Goal: Task Accomplishment & Management: Manage account settings

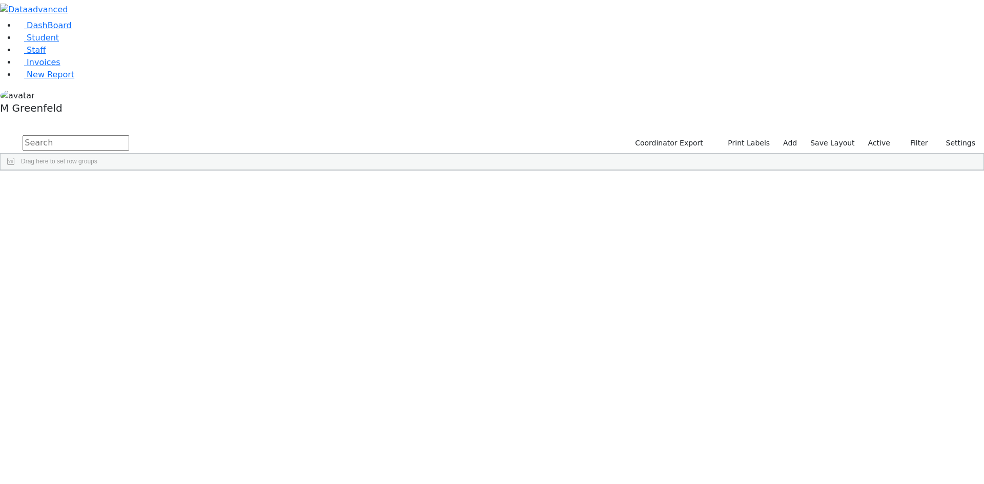
click at [97, 158] on span "Drag here to set row groups" at bounding box center [59, 161] width 76 height 7
click at [129, 135] on input "text" at bounding box center [76, 142] width 107 height 15
type input "isaac Ros"
click at [152, 187] on div "Isaac" at bounding box center [127, 194] width 49 height 14
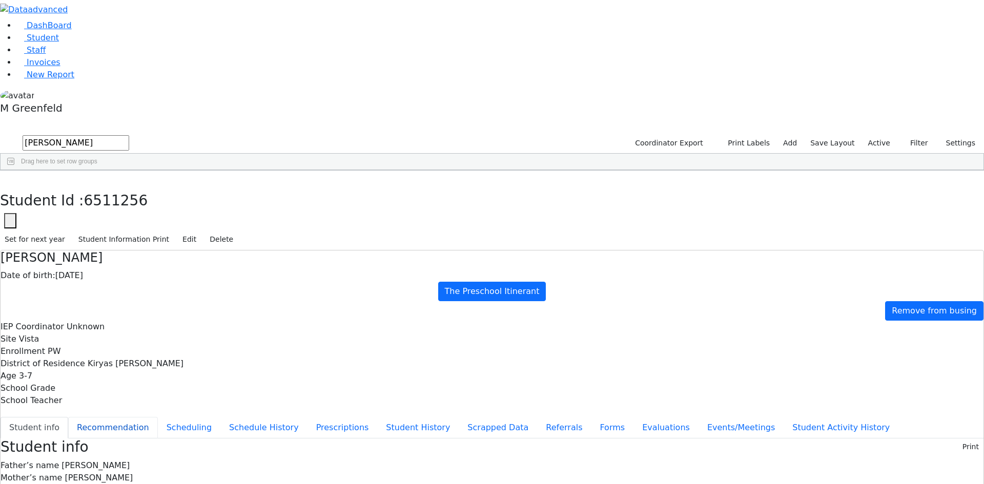
click at [158, 417] on button "Recommendation" at bounding box center [113, 428] width 90 height 22
checkbox input "true"
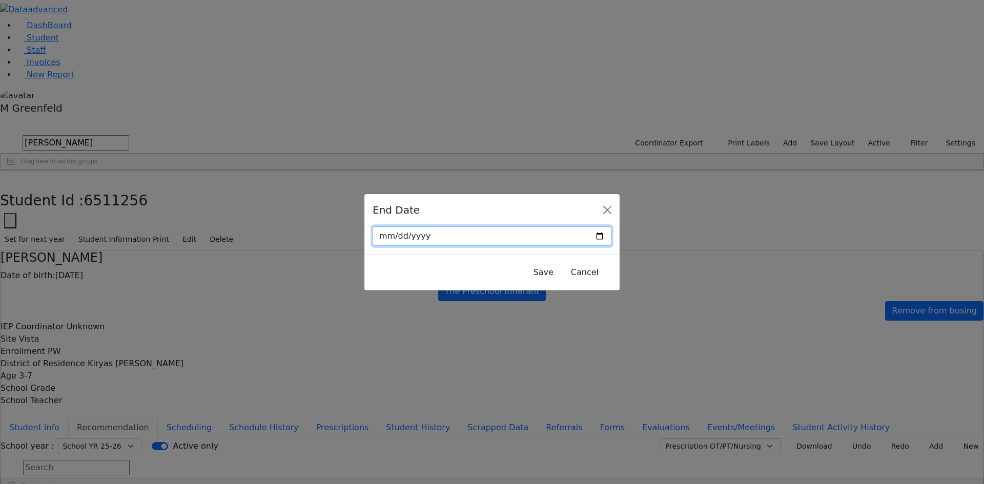
click at [579, 232] on input "date" at bounding box center [491, 235] width 239 height 19
type input "[DATE]"
click at [528, 267] on button "Save" at bounding box center [543, 272] width 33 height 19
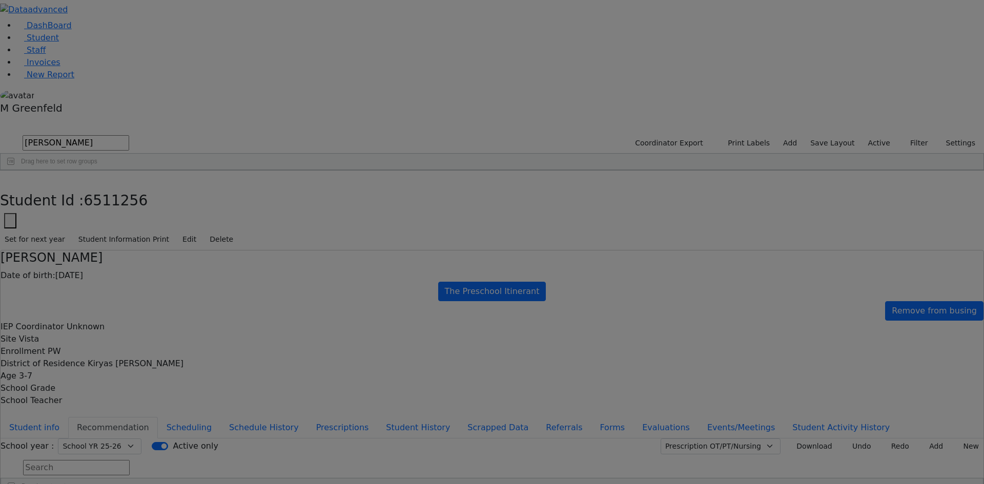
click at [528, 267] on div at bounding box center [492, 242] width 984 height 484
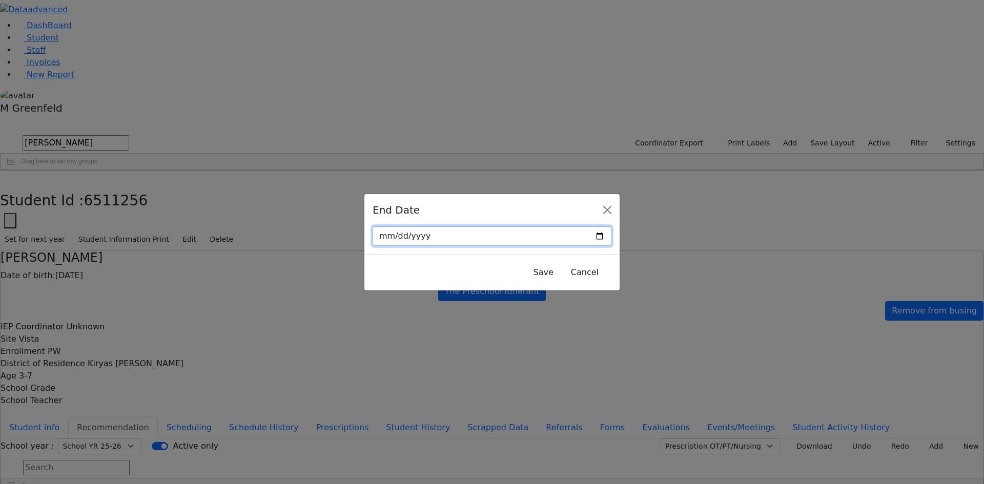
click at [577, 242] on input "[DATE]" at bounding box center [491, 235] width 239 height 19
click at [577, 236] on input "[DATE]" at bounding box center [491, 235] width 239 height 19
drag, startPoint x: 573, startPoint y: 409, endPoint x: 568, endPoint y: 363, distance: 46.4
click at [573, 409] on div "End Date 2025-08-27 Save Cancel" at bounding box center [492, 242] width 984 height 484
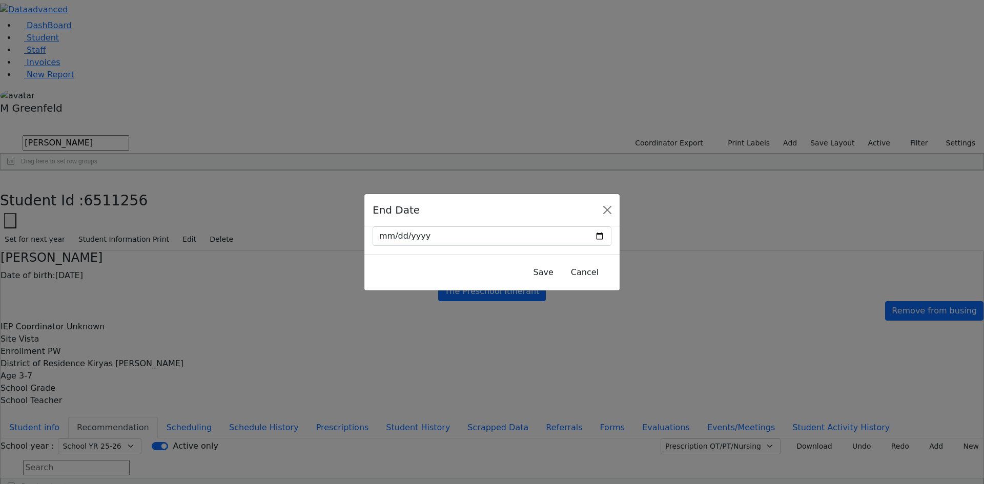
click at [950, 231] on div "End Date 2025-08-27 Save Cancel" at bounding box center [492, 242] width 984 height 484
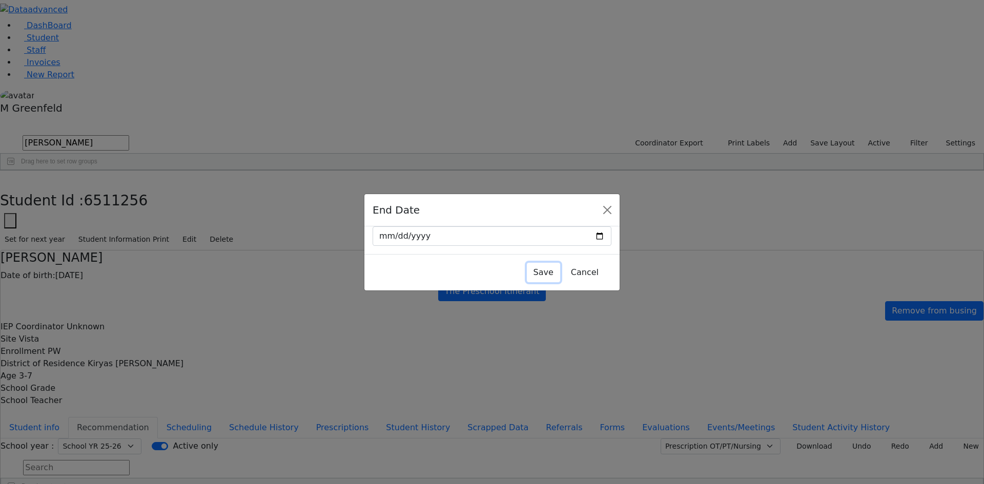
click at [527, 266] on button "Save" at bounding box center [543, 272] width 33 height 19
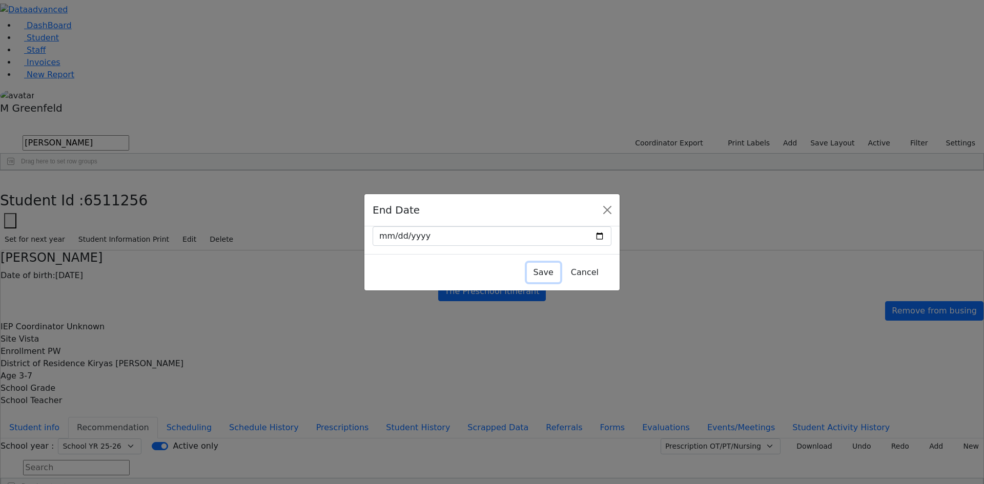
click at [527, 274] on button "Save" at bounding box center [543, 272] width 33 height 19
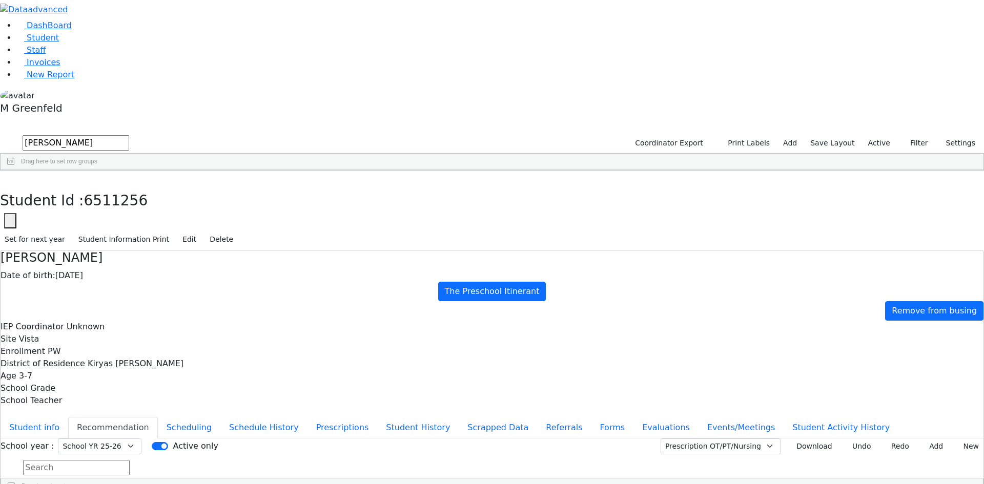
drag, startPoint x: 960, startPoint y: 124, endPoint x: 805, endPoint y: 160, distance: 159.7
click at [960, 438] on button "New" at bounding box center [967, 446] width 32 height 16
type input "[DATE]"
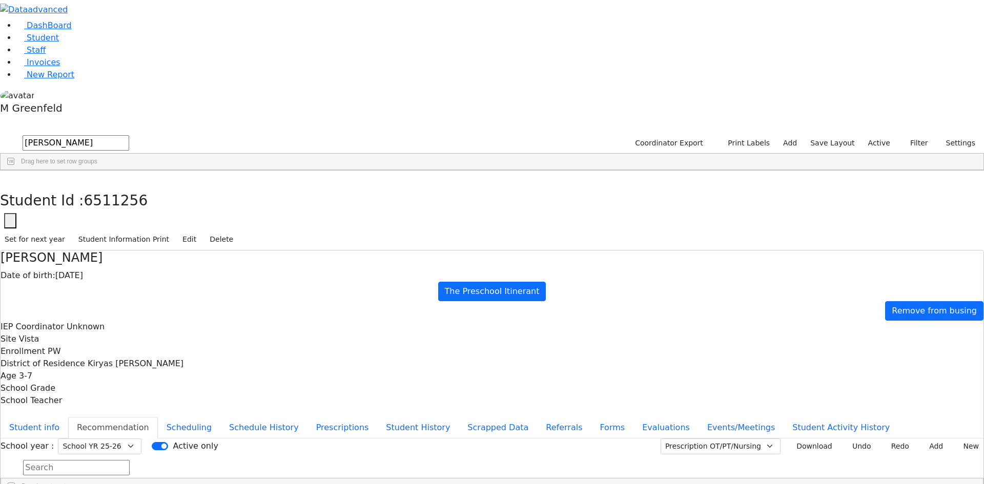
click at [924, 438] on button "Add" at bounding box center [932, 446] width 30 height 16
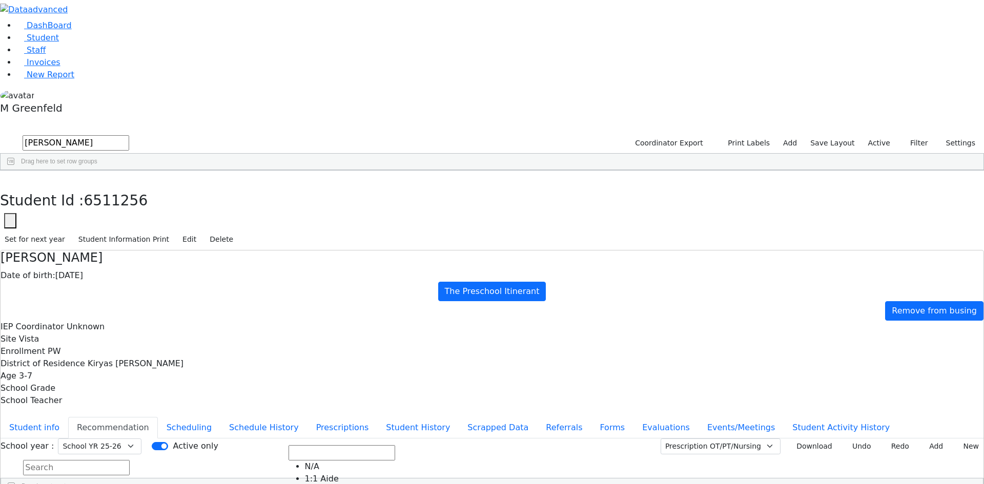
scroll to position [154, 0]
click at [168, 442] on input "Active only" at bounding box center [160, 446] width 16 height 8
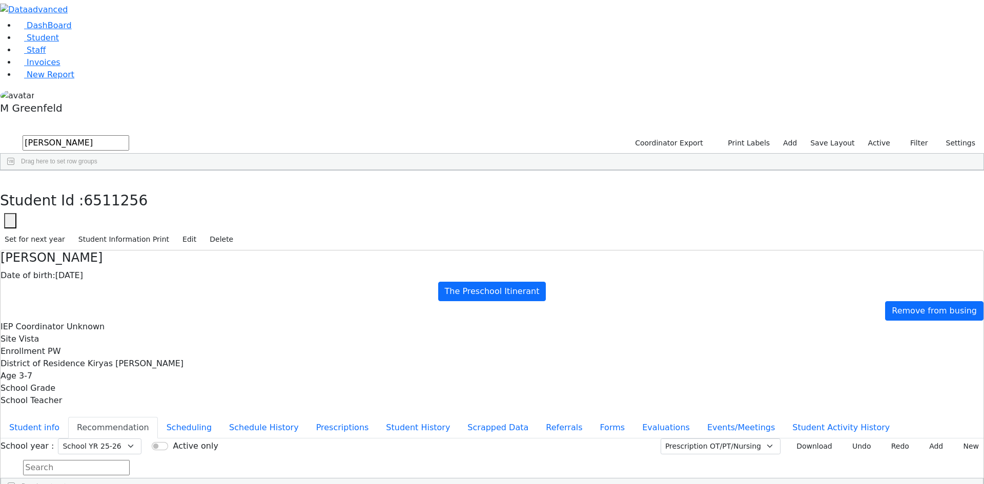
click at [218, 440] on div "Active only" at bounding box center [185, 446] width 67 height 12
drag, startPoint x: 433, startPoint y: 124, endPoint x: 435, endPoint y: 131, distance: 7.0
click at [168, 442] on input "Active only" at bounding box center [160, 446] width 16 height 8
checkbox input "true"
click at [68, 417] on button "Student info" at bounding box center [35, 428] width 68 height 22
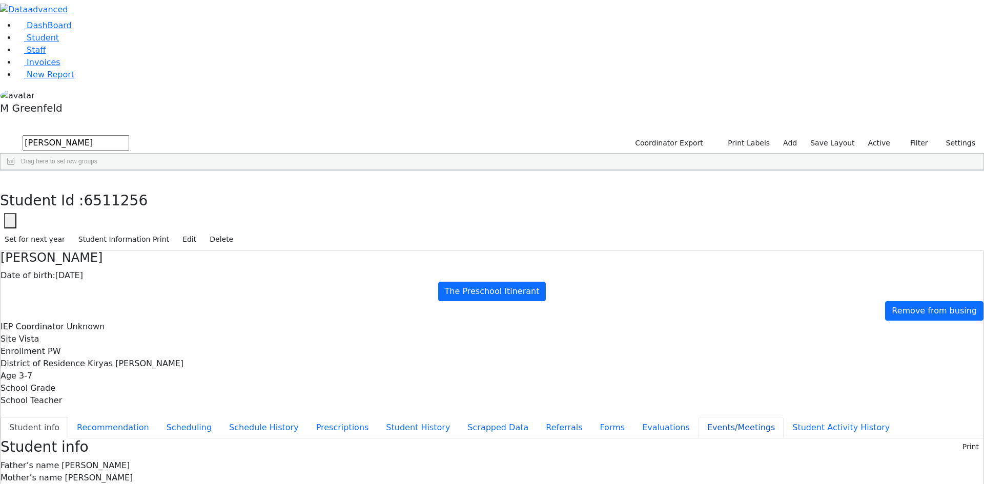
click at [698, 417] on button "Events/Meetings" at bounding box center [740, 428] width 85 height 22
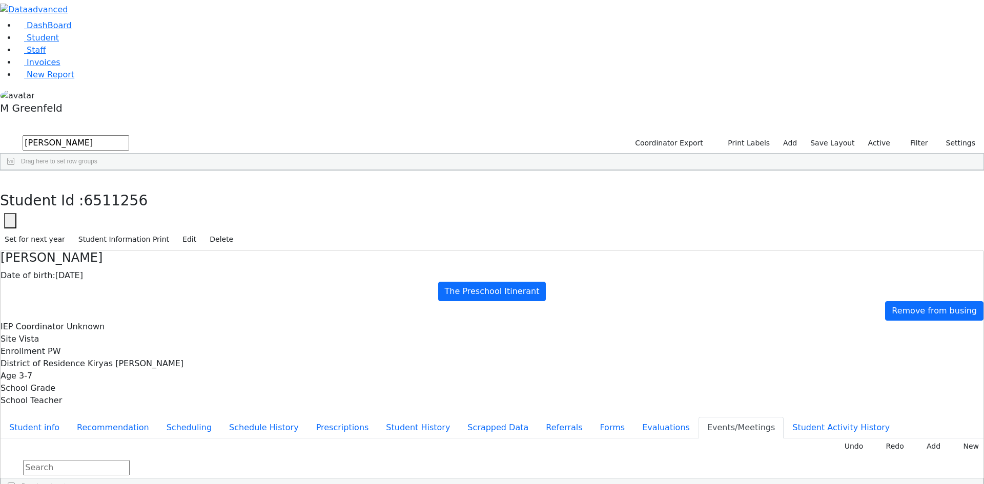
click at [964, 438] on button "New" at bounding box center [967, 446] width 32 height 16
type input "[DATE]"
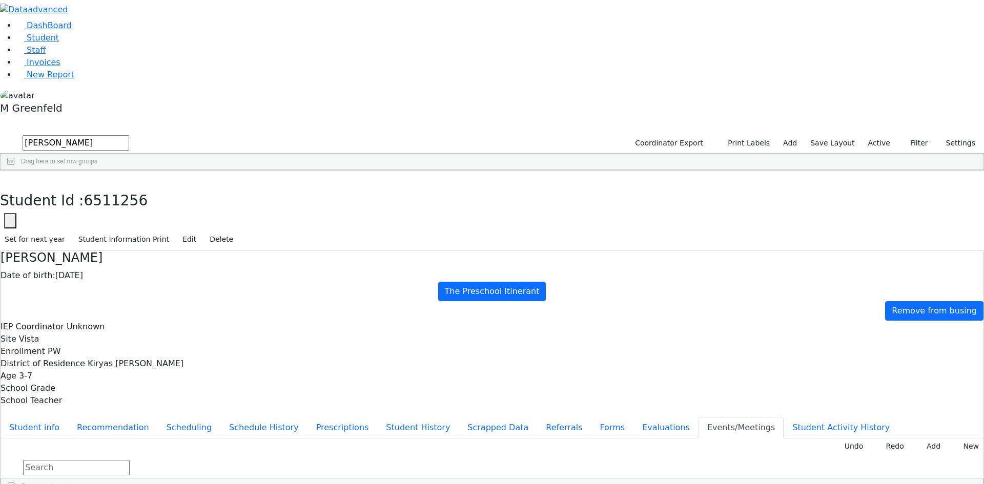
drag, startPoint x: 573, startPoint y: 252, endPoint x: 646, endPoint y: 244, distance: 74.2
type input "declines OT, Reduce SL & PT-Consent 8/27/25"
click at [10, 178] on icon "button" at bounding box center [8, 181] width 6 height 6
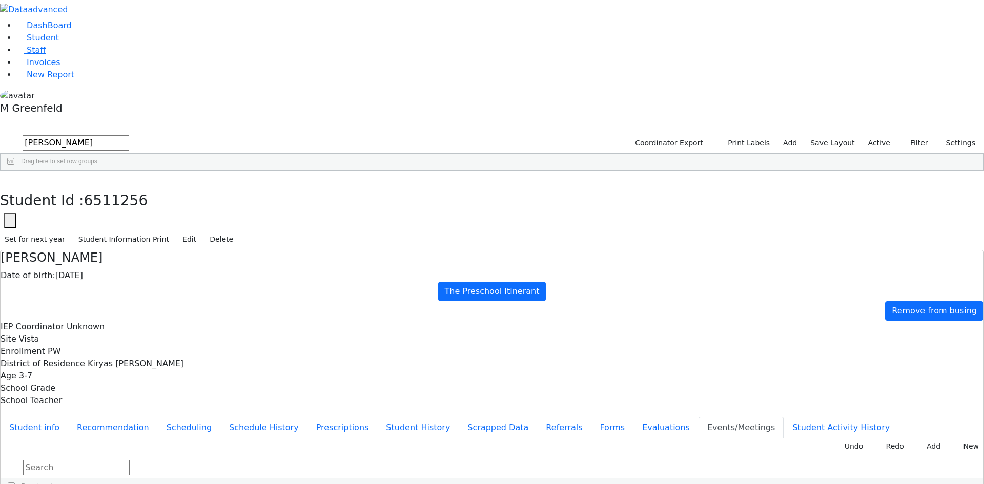
click at [129, 135] on input "isaac Ros" at bounding box center [76, 142] width 107 height 15
type input "i"
type input "yakov"
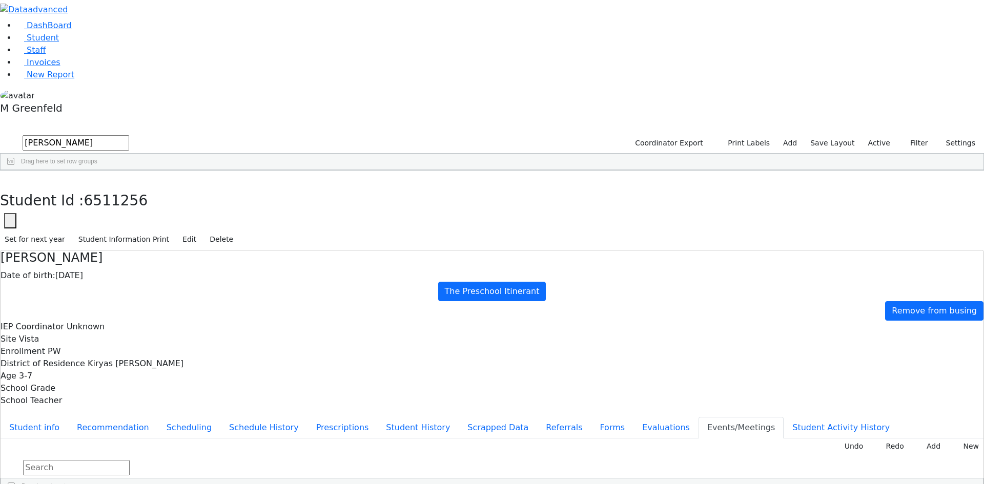
click at [0, 134] on button "submit" at bounding box center [10, 143] width 20 height 19
click at [148, 259] on div "Yakov" at bounding box center [123, 266] width 50 height 14
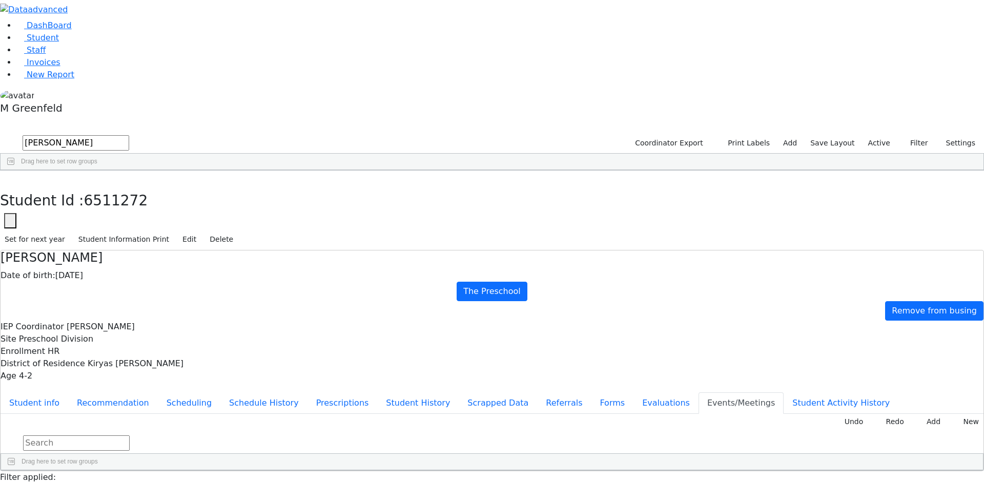
type input "Declines, Class, OT & Counseling-Consent Received 8/26"
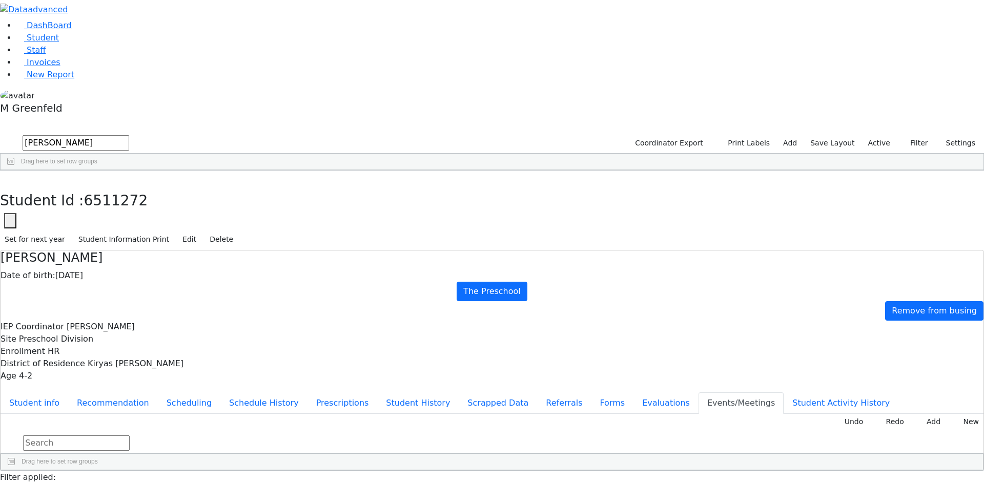
type input "Declines- Class, OT & Counseling-Consent Received 8/26"
drag, startPoint x: 704, startPoint y: 175, endPoint x: 702, endPoint y: 180, distance: 6.0
click at [703, 454] on div "Drag here to set row groups" at bounding box center [491, 462] width 981 height 16
click at [158, 392] on button "Recommendation" at bounding box center [113, 403] width 90 height 22
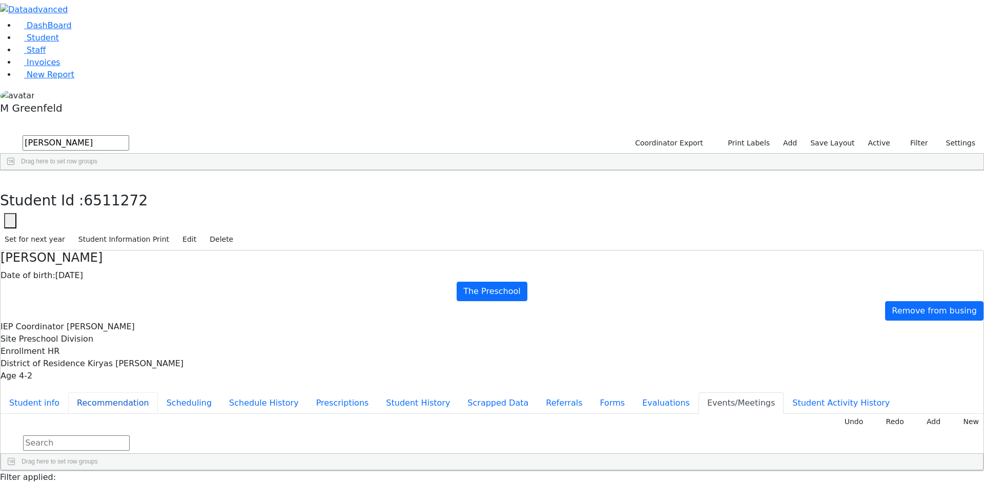
checkbox input "true"
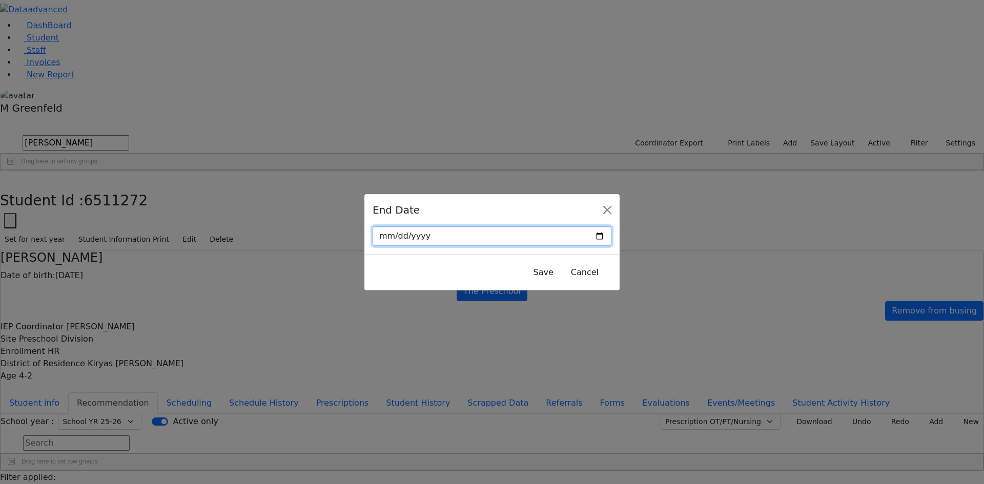
click at [582, 239] on input "[DATE]" at bounding box center [491, 235] width 239 height 19
click at [576, 225] on div "End Date" at bounding box center [491, 210] width 255 height 32
click at [579, 233] on input "[DATE]" at bounding box center [491, 235] width 239 height 19
type input "[DATE]"
click at [527, 277] on button "Save" at bounding box center [543, 272] width 33 height 19
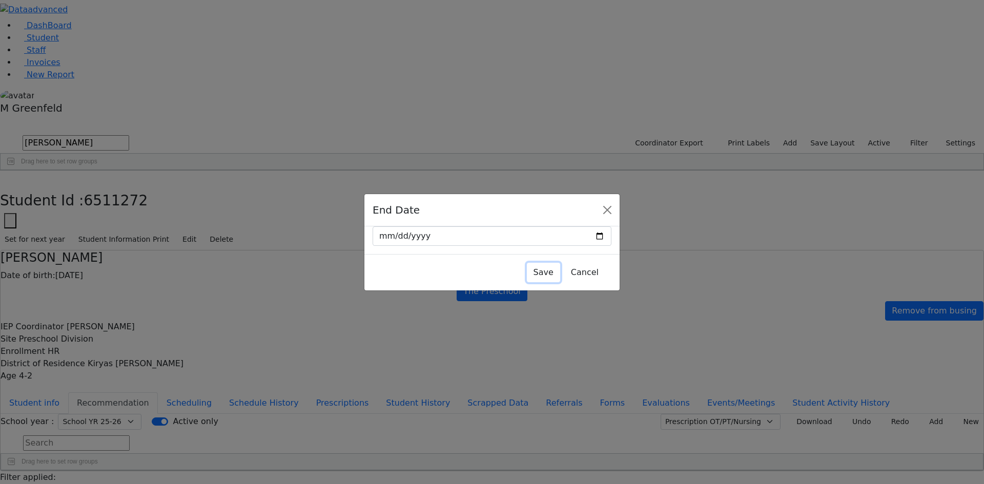
click at [528, 264] on button "Save" at bounding box center [543, 272] width 33 height 19
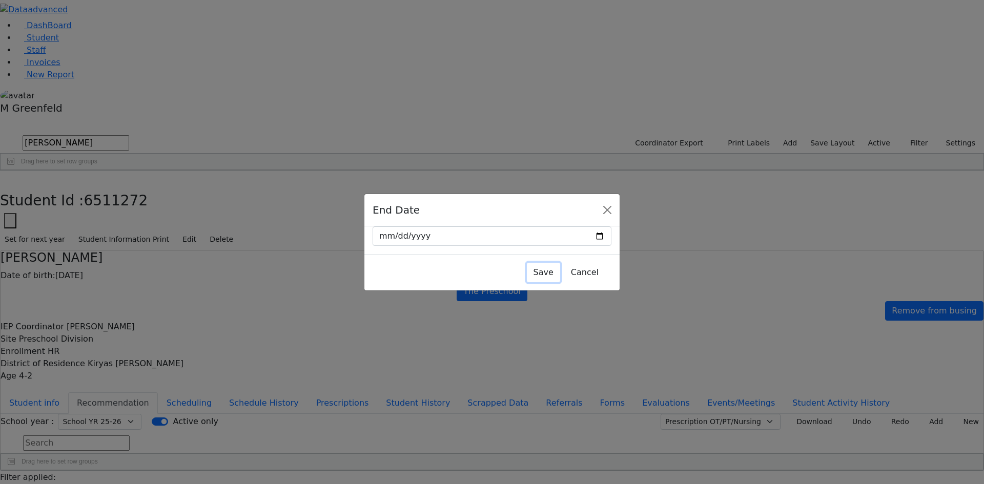
click at [527, 268] on button "Save" at bounding box center [543, 272] width 33 height 19
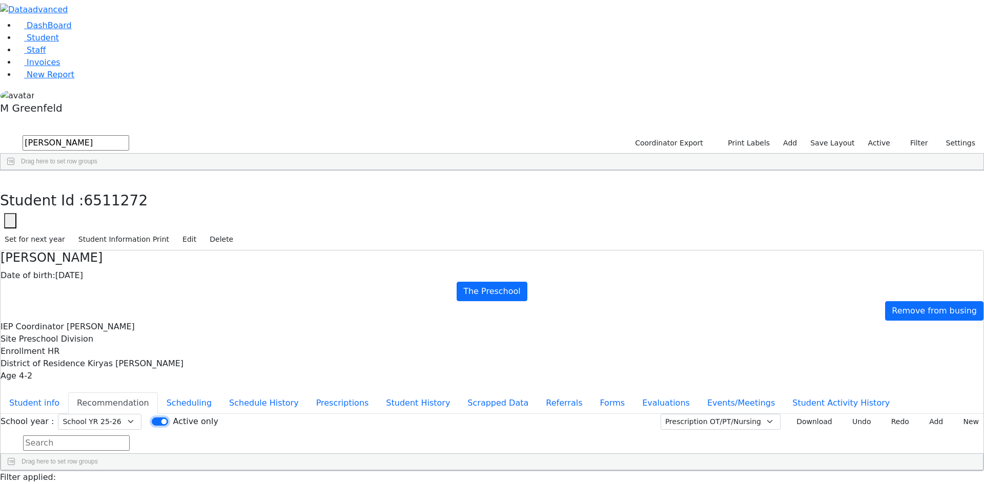
click at [168, 417] on input "Active only" at bounding box center [160, 421] width 16 height 8
click at [218, 415] on label "Active only" at bounding box center [195, 421] width 45 height 12
click at [168, 417] on input "Active only" at bounding box center [160, 421] width 16 height 8
checkbox input "true"
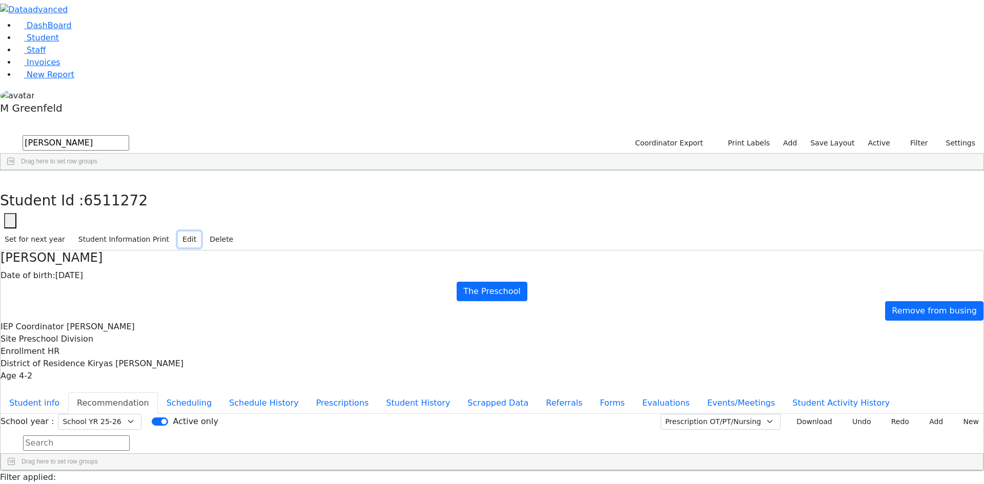
click at [201, 232] on button "Edit" at bounding box center [189, 240] width 23 height 16
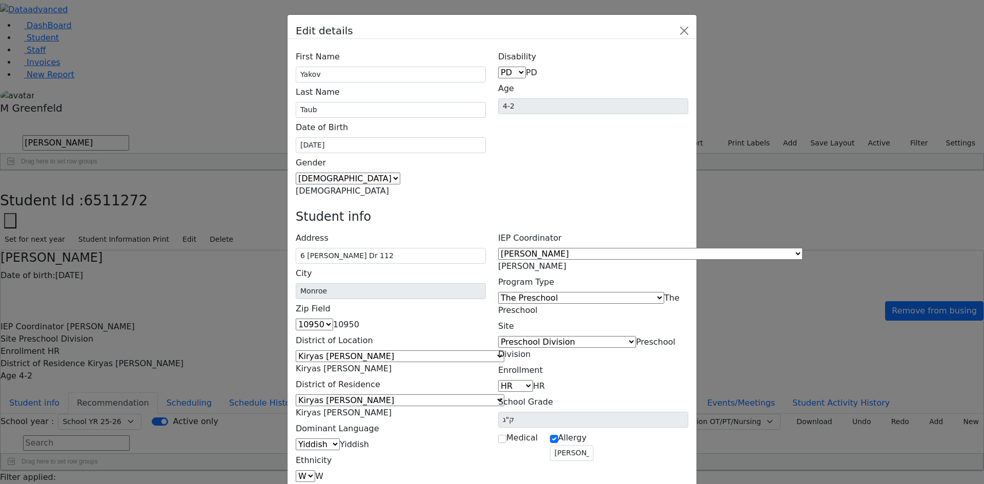
click at [655, 293] on span "The Preschool" at bounding box center [588, 304] width 181 height 22
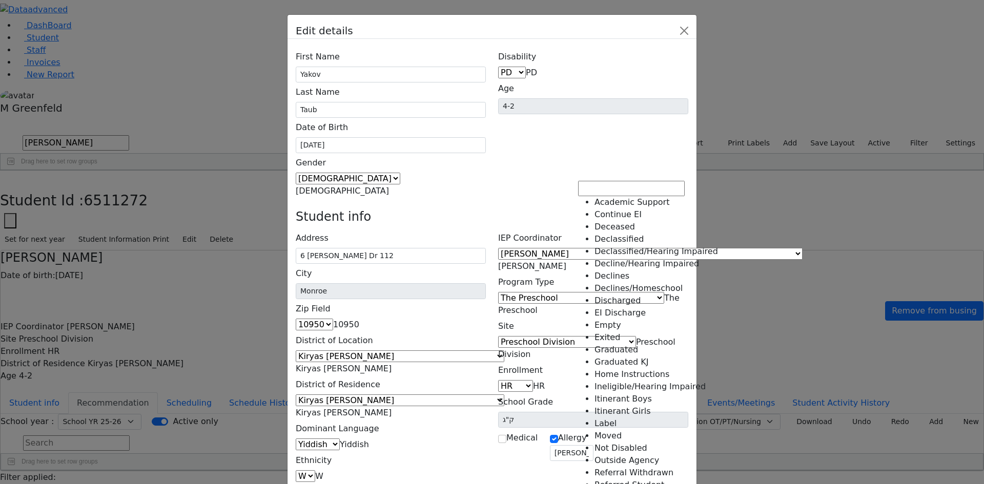
scroll to position [250, 0]
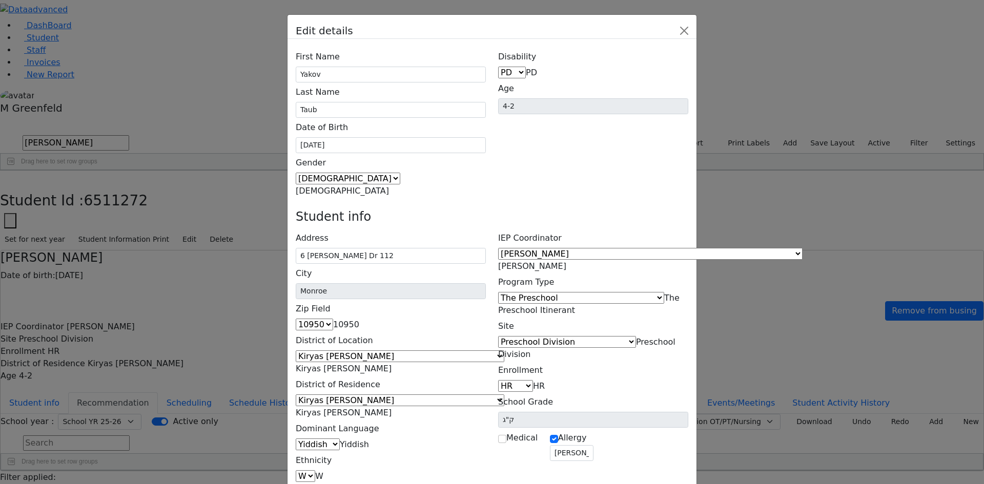
select select "25"
click at [545, 381] on span "HR" at bounding box center [539, 386] width 12 height 10
select select "6"
click at [642, 412] on input "ק"ג" at bounding box center [593, 420] width 190 height 16
click at [636, 337] on span "Preschool Division" at bounding box center [586, 348] width 177 height 22
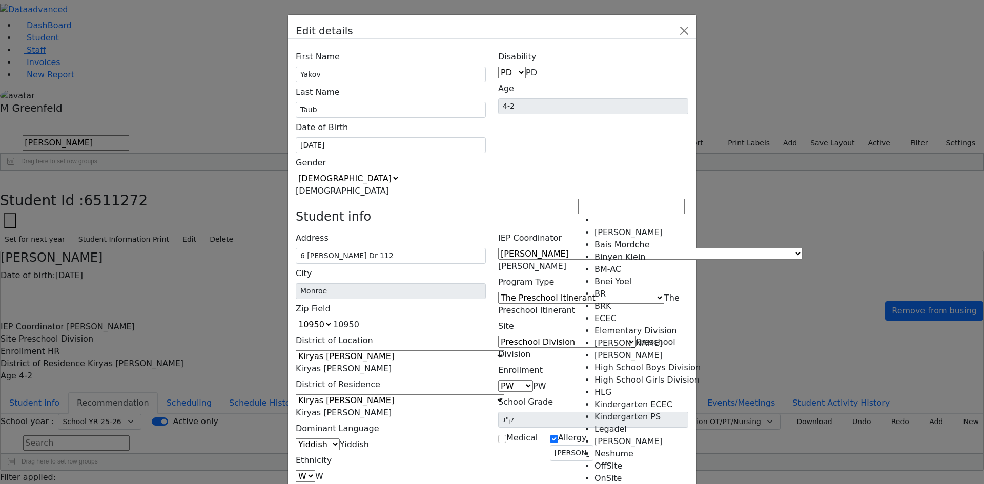
scroll to position [186, 0]
select select "55"
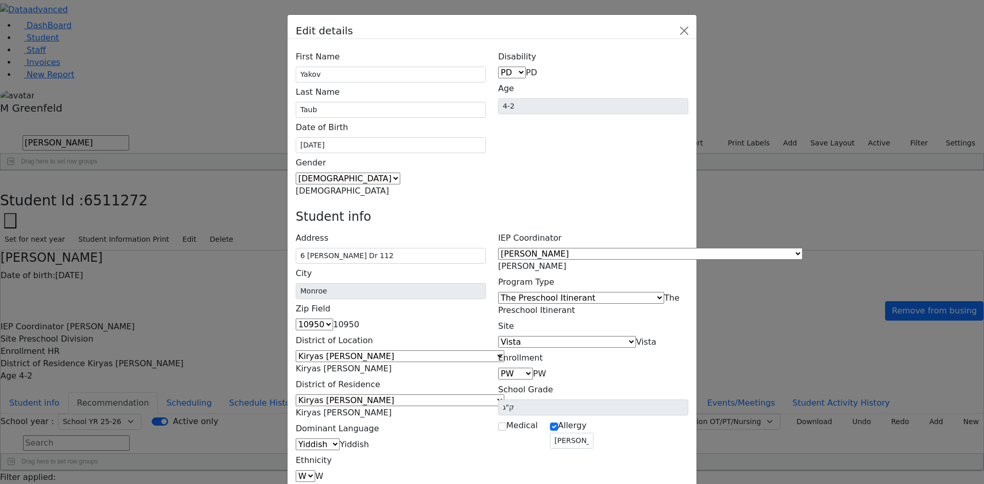
click at [636, 337] on span "Vista" at bounding box center [646, 342] width 20 height 10
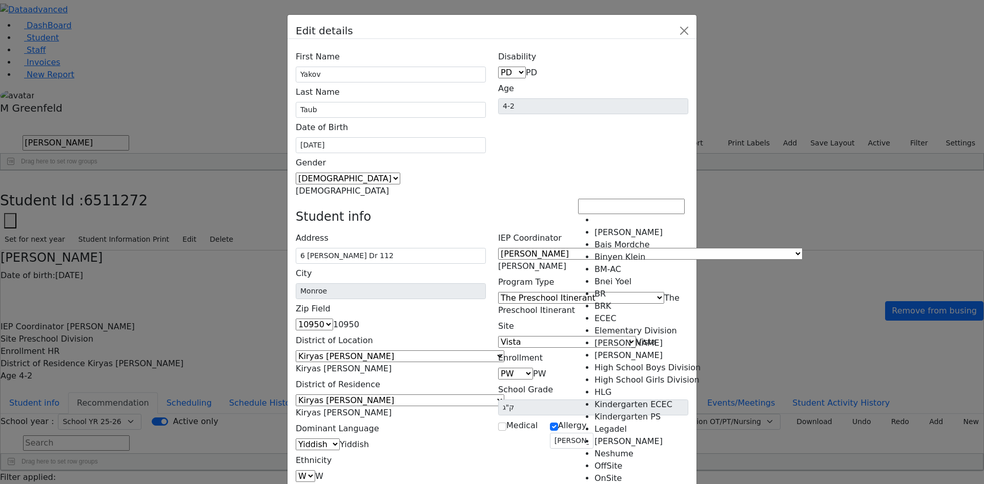
click at [514, 317] on label "Site" at bounding box center [506, 326] width 16 height 19
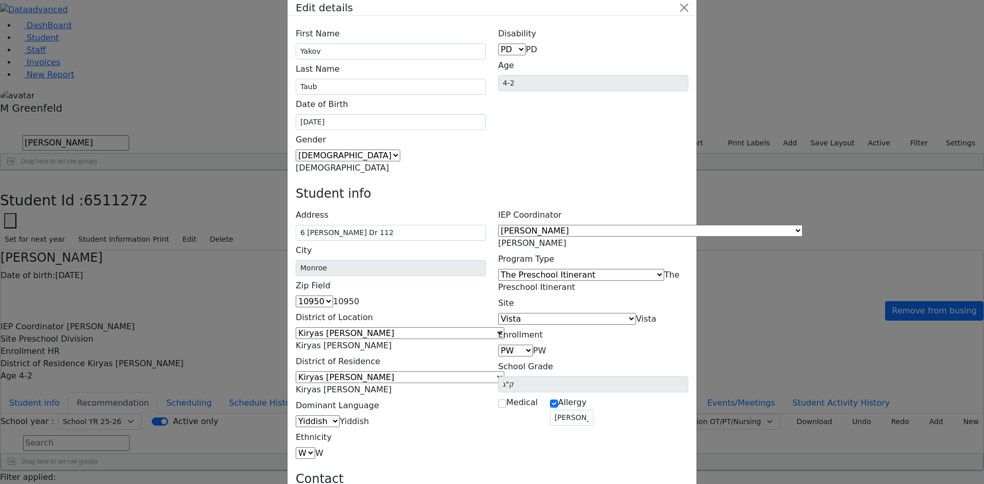
scroll to position [35, 0]
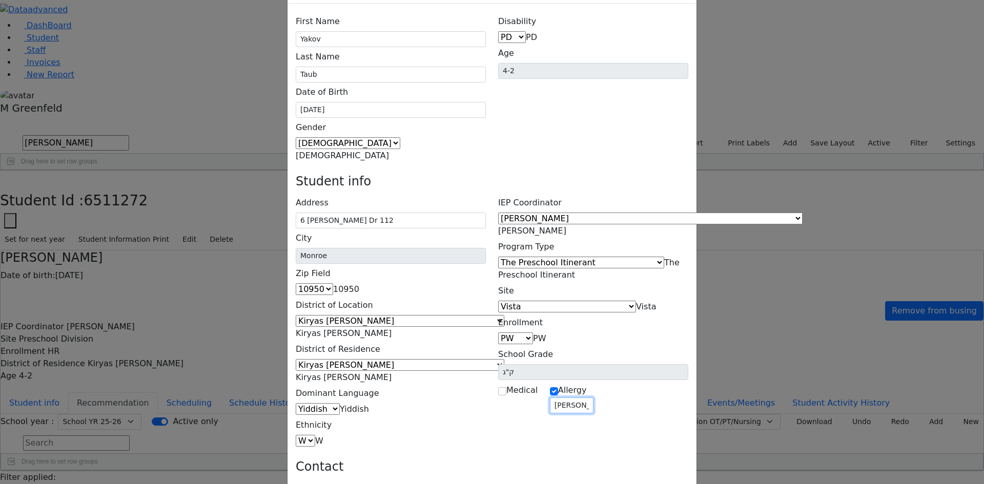
click at [577, 398] on input "Yakov has allergy to dairy, nuts and fish." at bounding box center [572, 406] width 44 height 16
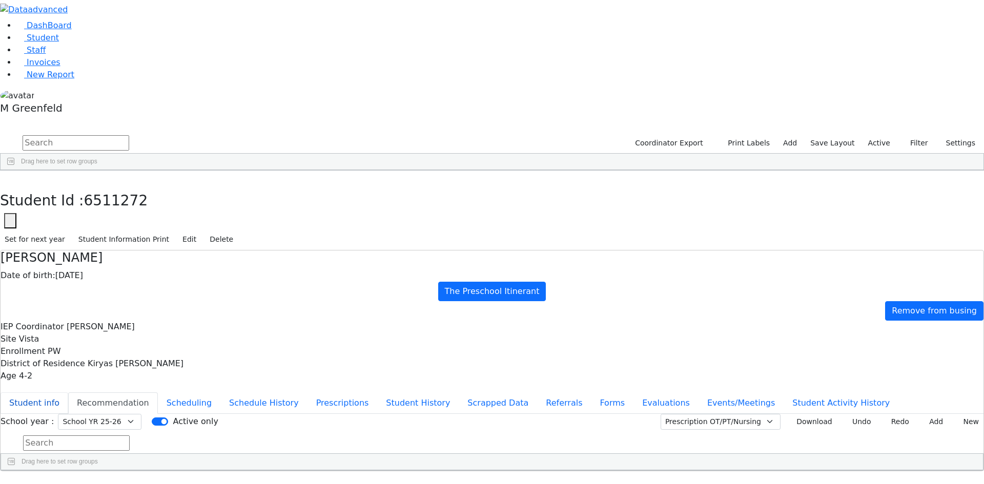
click at [68, 392] on button "Student info" at bounding box center [35, 403] width 68 height 22
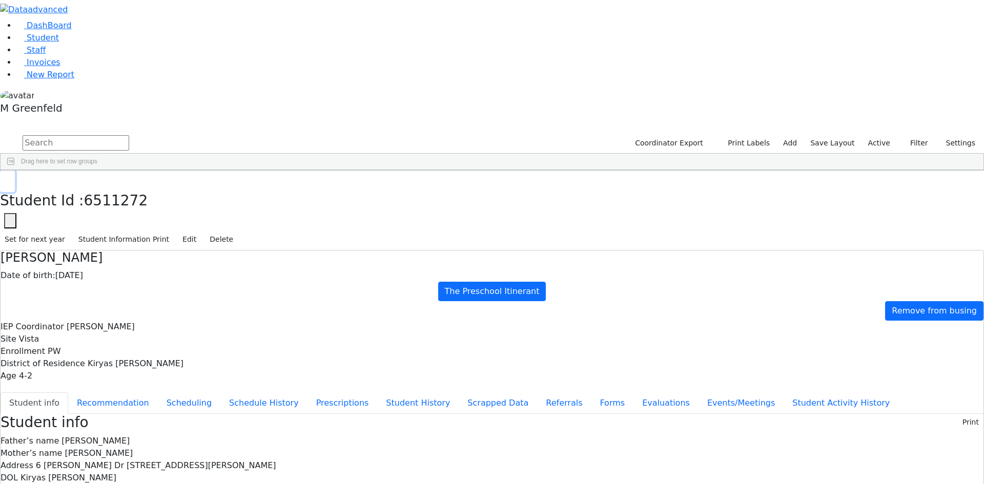
click at [15, 171] on button "button" at bounding box center [7, 182] width 15 height 22
click at [129, 135] on input "text" at bounding box center [76, 142] width 107 height 15
type input "vista"
click at [103, 259] on div "Taub" at bounding box center [78, 266] width 49 height 14
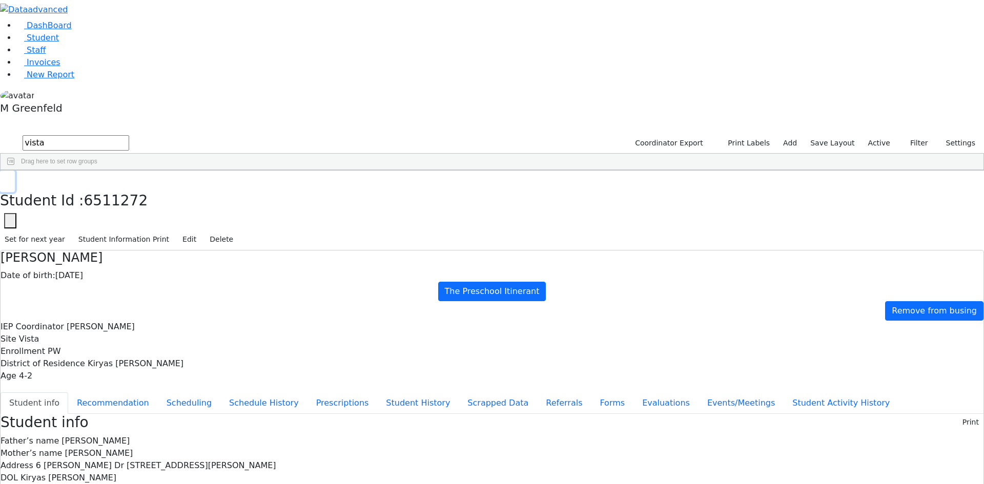
click at [10, 178] on icon "button" at bounding box center [8, 181] width 6 height 6
click at [129, 135] on input "vista" at bounding box center [76, 142] width 107 height 15
type input "rosen"
click at [0, 134] on button "submit" at bounding box center [10, 143] width 20 height 19
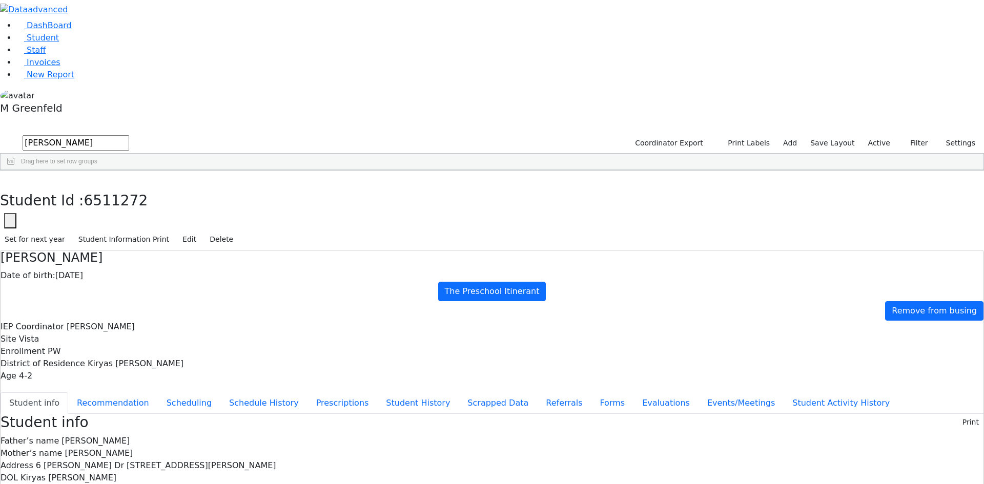
click at [0, 134] on button "submit" at bounding box center [10, 143] width 20 height 19
click at [152, 359] on div "Isaac" at bounding box center [127, 366] width 49 height 14
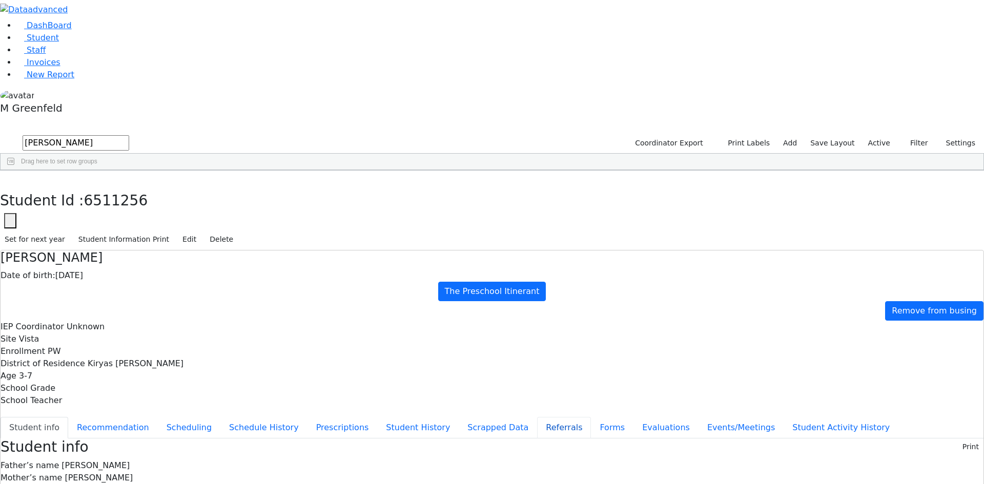
click at [537, 417] on button "Referrals" at bounding box center [564, 428] width 54 height 22
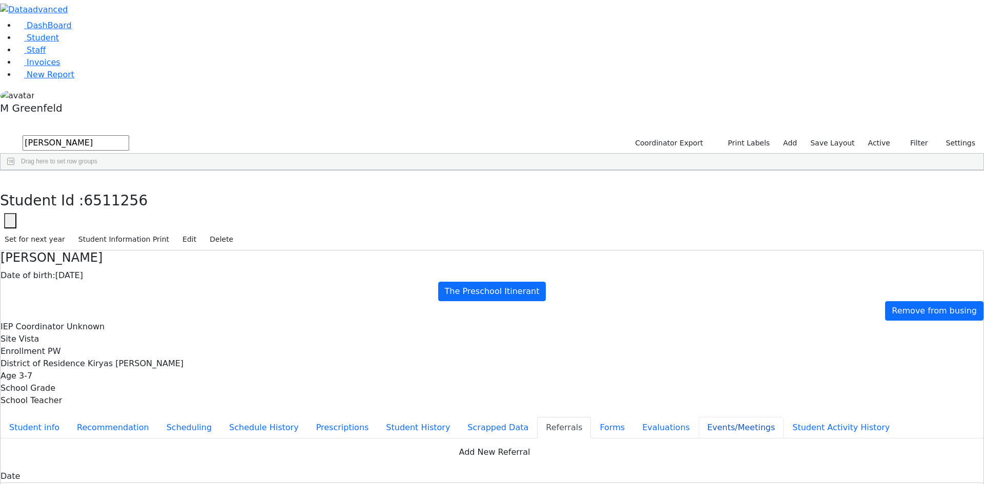
click at [698, 417] on button "Events/Meetings" at bounding box center [740, 428] width 85 height 22
click at [633, 417] on button "Evaluations" at bounding box center [665, 428] width 65 height 22
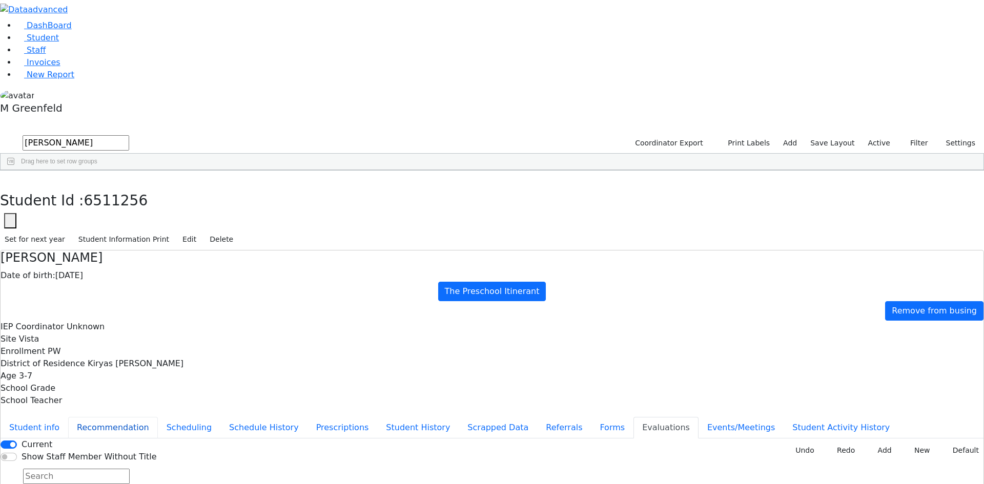
click at [158, 417] on button "Recommendation" at bounding box center [113, 428] width 90 height 22
checkbox input "true"
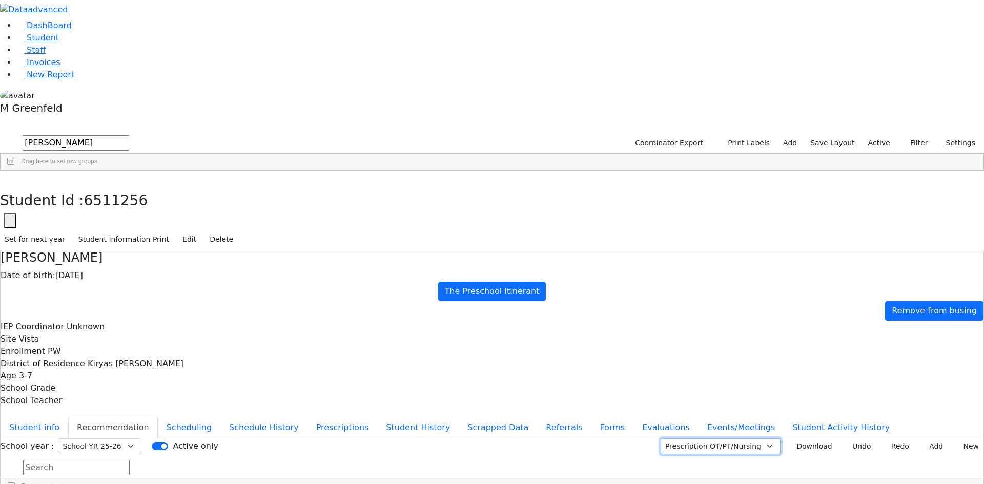
click at [729, 438] on select "Prescription OT/PT/Nursing CPSE OT-PT Presscription Prescription2" at bounding box center [720, 446] width 120 height 16
select select "CPSE OT-PT Presscription"
click at [673, 438] on select "Prescription OT/PT/Nursing CPSE OT-PT Presscription Prescription2" at bounding box center [720, 446] width 120 height 16
click at [791, 438] on div "School year : Select School YR Summer YR 25 School YR 25-26 Summer YR 25 School…" at bounding box center [492, 466] width 983 height 57
click at [789, 438] on button "Download" at bounding box center [810, 446] width 52 height 16
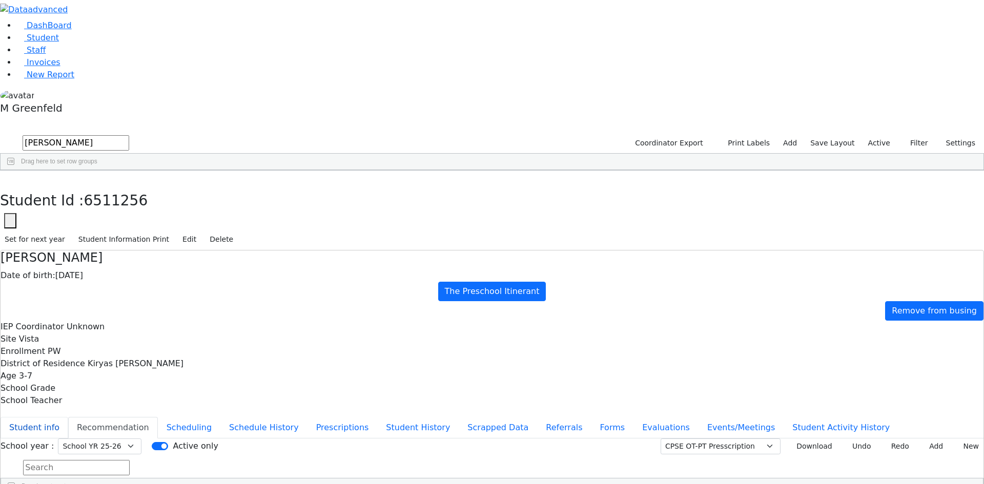
click at [68, 417] on button "Student info" at bounding box center [35, 428] width 68 height 22
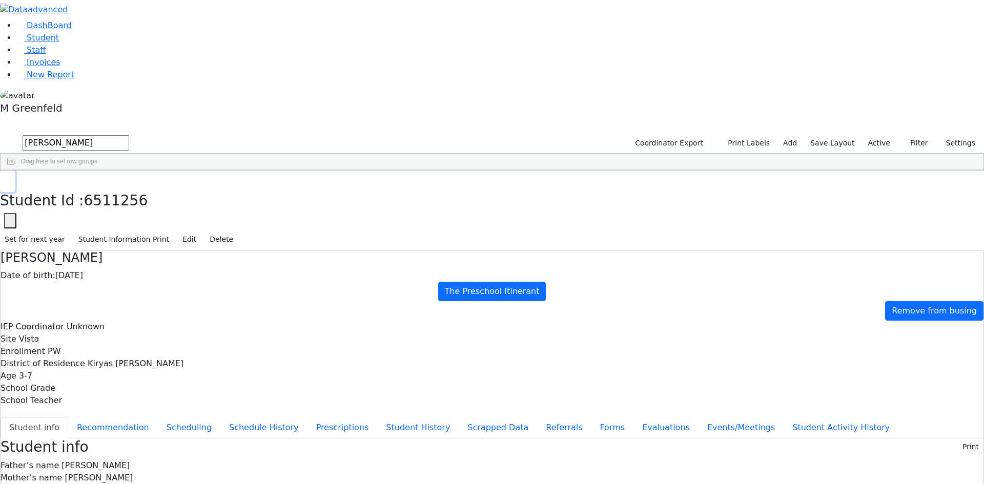
click at [15, 171] on button "button" at bounding box center [7, 182] width 15 height 22
click at [129, 135] on input "rosen" at bounding box center [76, 142] width 107 height 15
type input "taub"
click at [0, 134] on button "submit" at bounding box center [10, 143] width 20 height 19
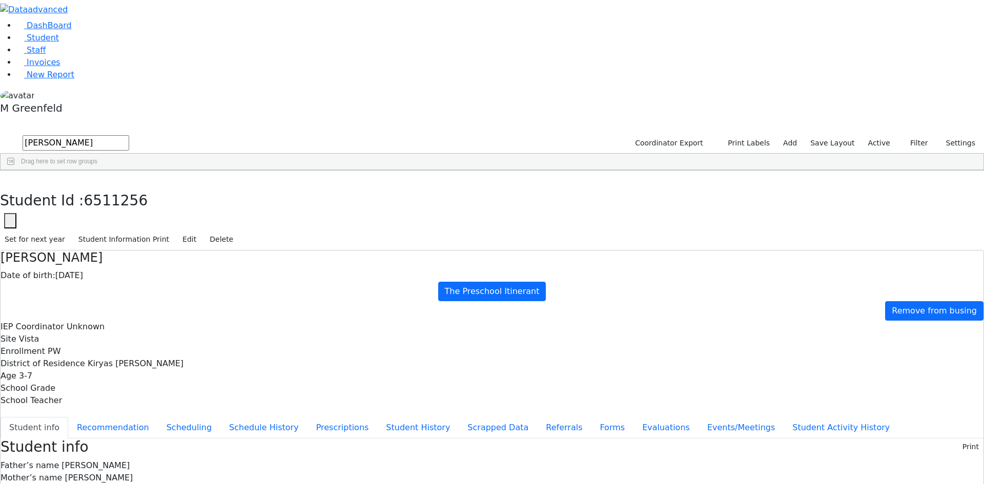
click at [152, 230] on div "Tzirel" at bounding box center [127, 237] width 49 height 14
click at [152, 216] on div "Yakov" at bounding box center [127, 223] width 49 height 14
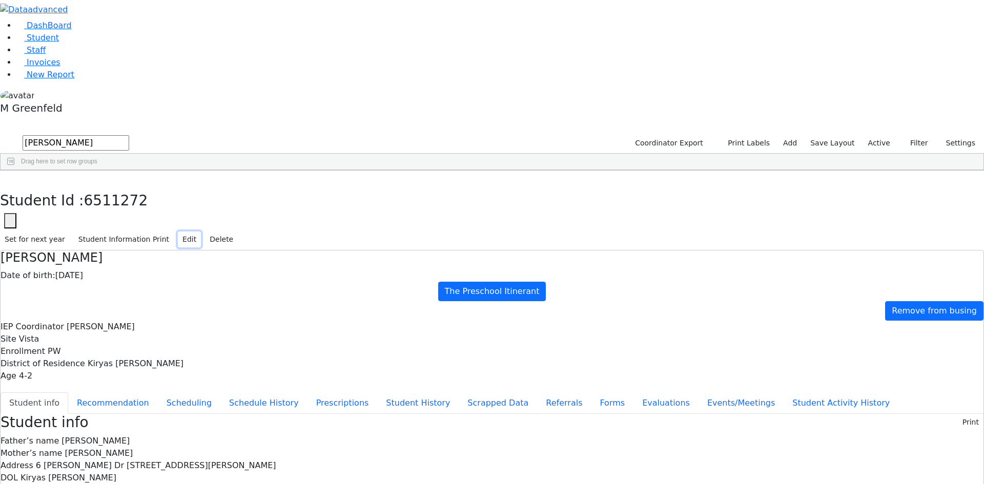
click at [201, 232] on button "Edit" at bounding box center [189, 240] width 23 height 16
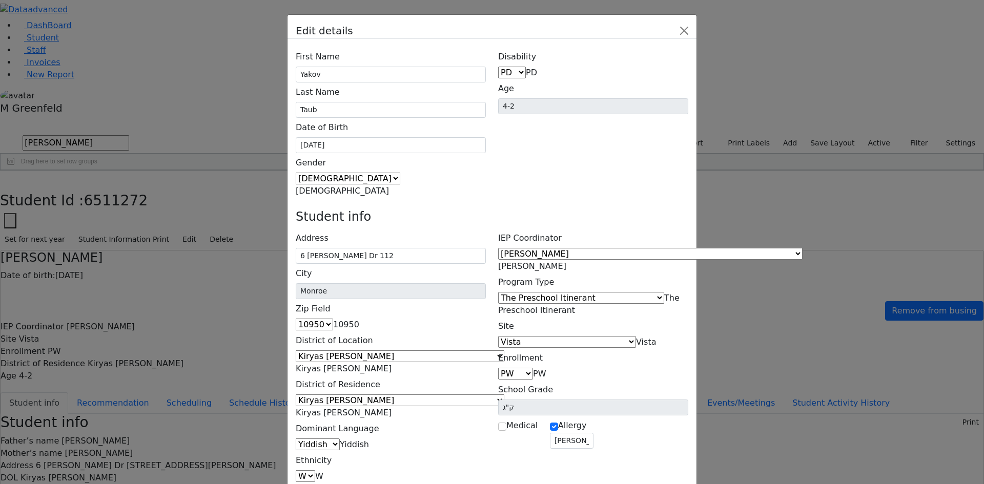
click at [566, 261] on span "Ptalis, Aliza" at bounding box center [532, 266] width 68 height 10
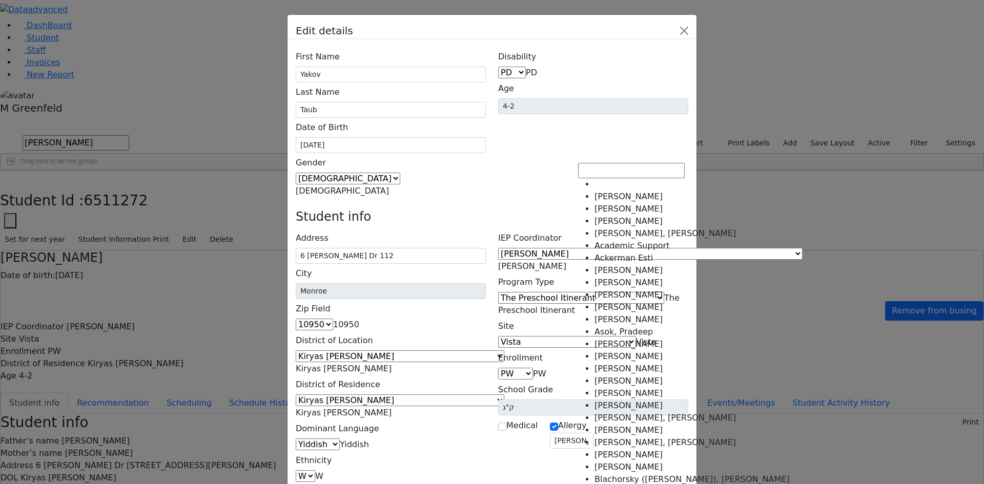
scroll to position [1138, 0]
click at [676, 106] on div "Disability AU DC ED EI ERS HI ID LD MD MR ND OHI OI PD SI SLI TBI VI D PD Age 4…" at bounding box center [593, 122] width 202 height 150
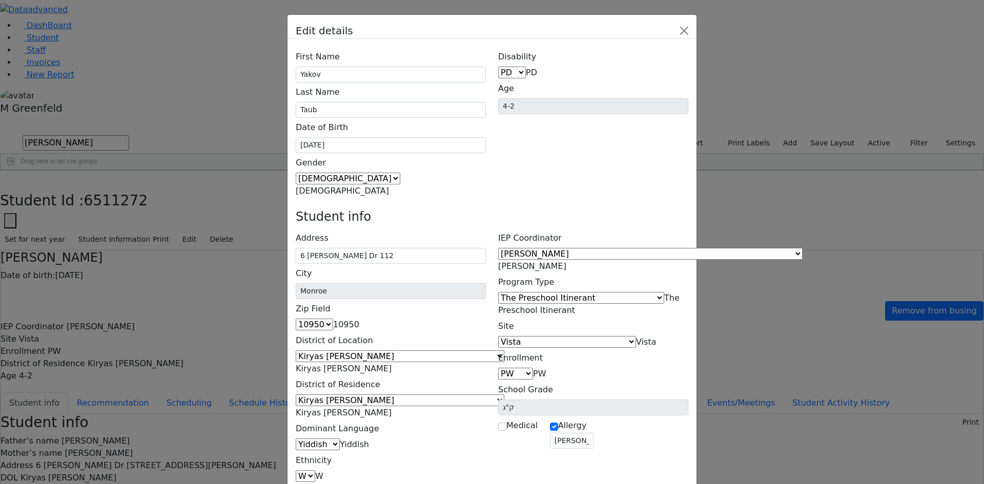
scroll to position [35, 0]
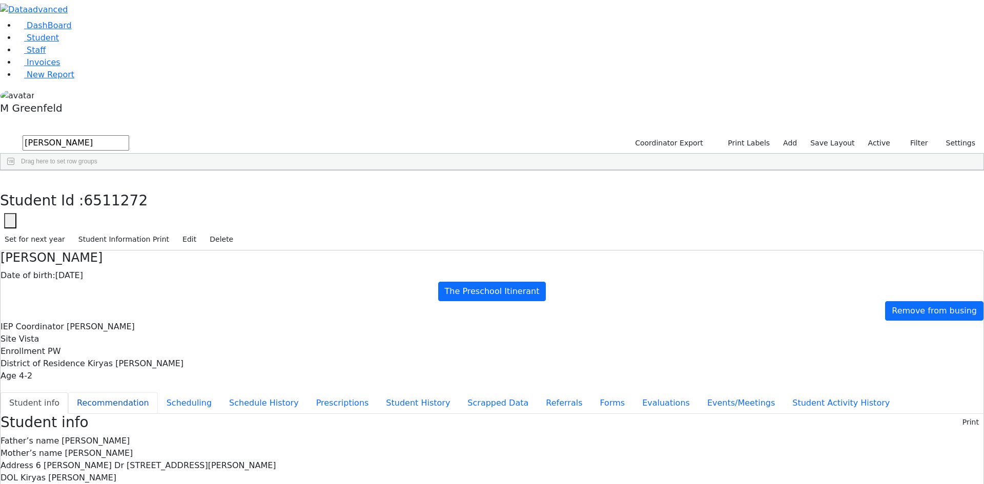
click at [158, 392] on button "Recommendation" at bounding box center [113, 403] width 90 height 22
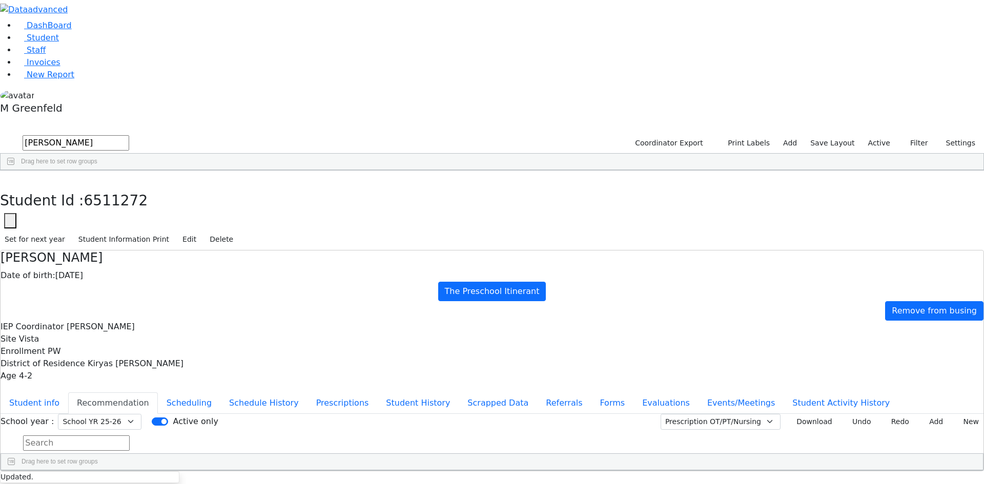
checkbox input "true"
click at [698, 392] on button "Events/Meetings" at bounding box center [740, 403] width 85 height 22
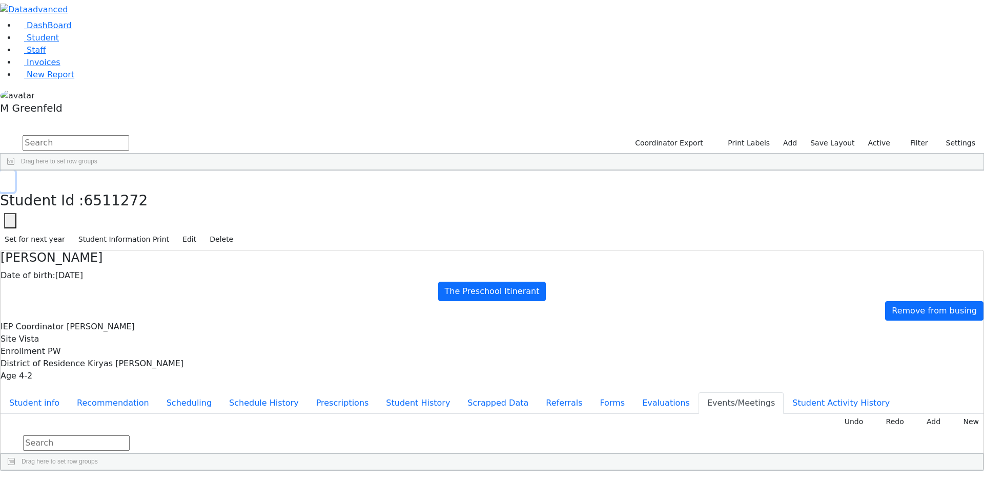
click at [10, 178] on icon "button" at bounding box center [8, 181] width 6 height 6
click at [27, 55] on link "Staff" at bounding box center [30, 50] width 29 height 10
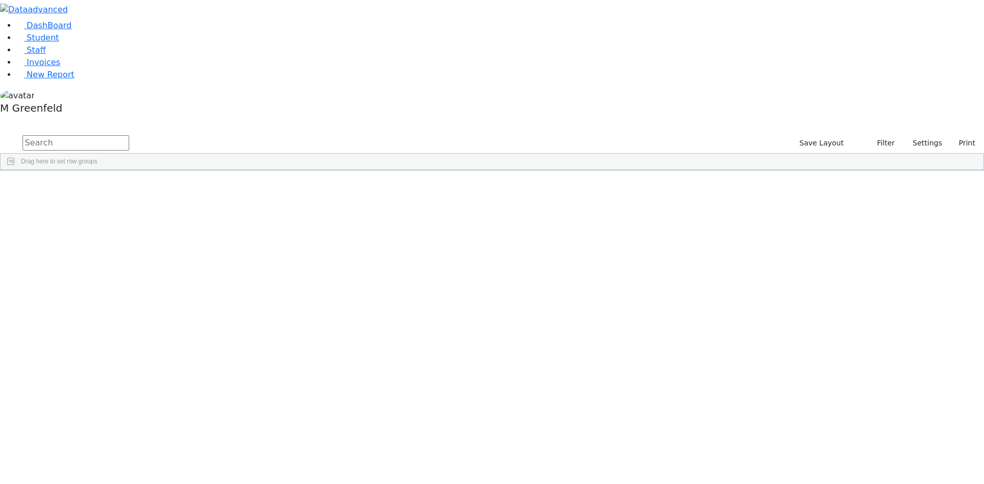
click at [129, 135] on input "text" at bounding box center [76, 142] width 107 height 15
type input "muller"
click at [160, 25] on div "DashBoard Student Staff Invoices New Report 1" at bounding box center [492, 118] width 984 height 237
click at [129, 135] on input "muller" at bounding box center [76, 142] width 107 height 15
click at [49, 43] on span "Student" at bounding box center [43, 38] width 32 height 10
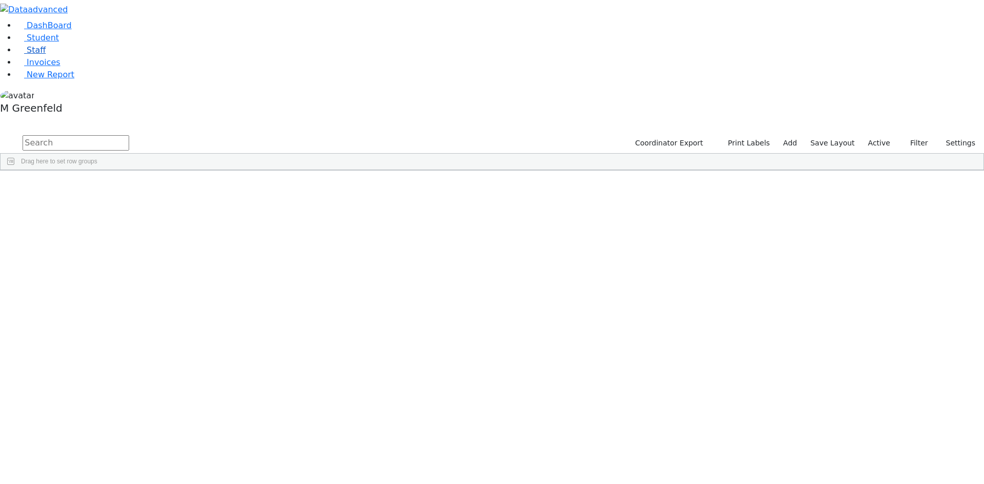
click at [29, 55] on span "Staff" at bounding box center [36, 50] width 19 height 10
click at [129, 135] on input "text" at bounding box center [76, 142] width 107 height 15
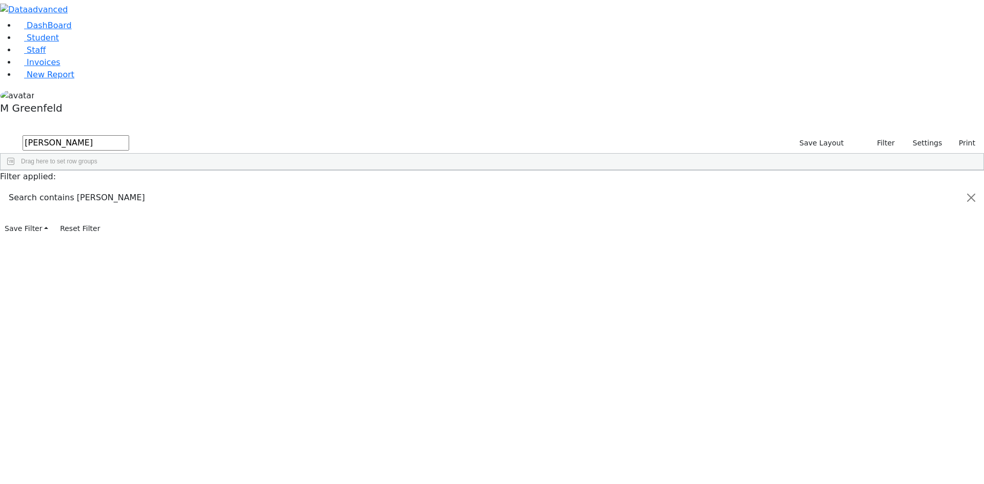
click at [179, 216] on div "Maity" at bounding box center [148, 223] width 60 height 14
click at [129, 135] on input "landa" at bounding box center [76, 142] width 107 height 15
type input "sHMIL"
click at [36, 43] on span "Student" at bounding box center [43, 38] width 32 height 10
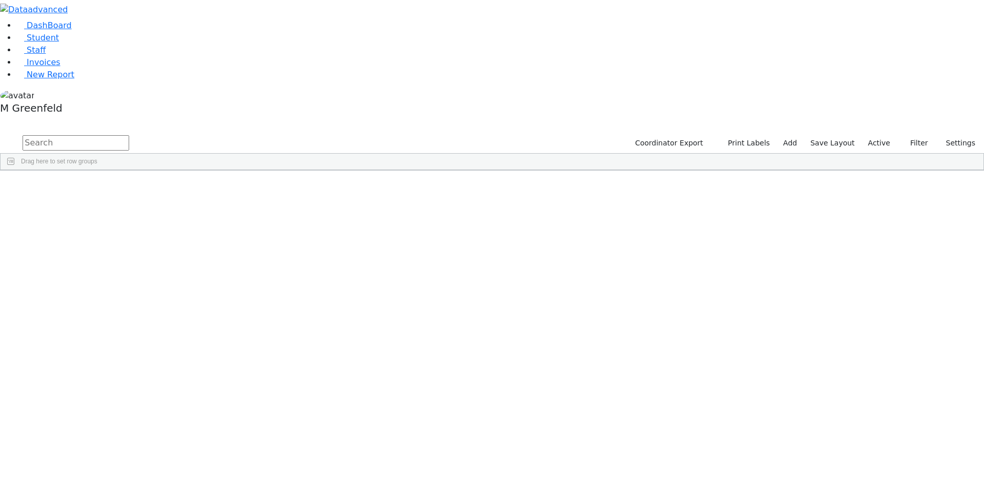
click at [129, 135] on input "text" at bounding box center [76, 142] width 107 height 15
type input "SHMI"
click at [152, 259] on div "Shmily" at bounding box center [127, 266] width 49 height 14
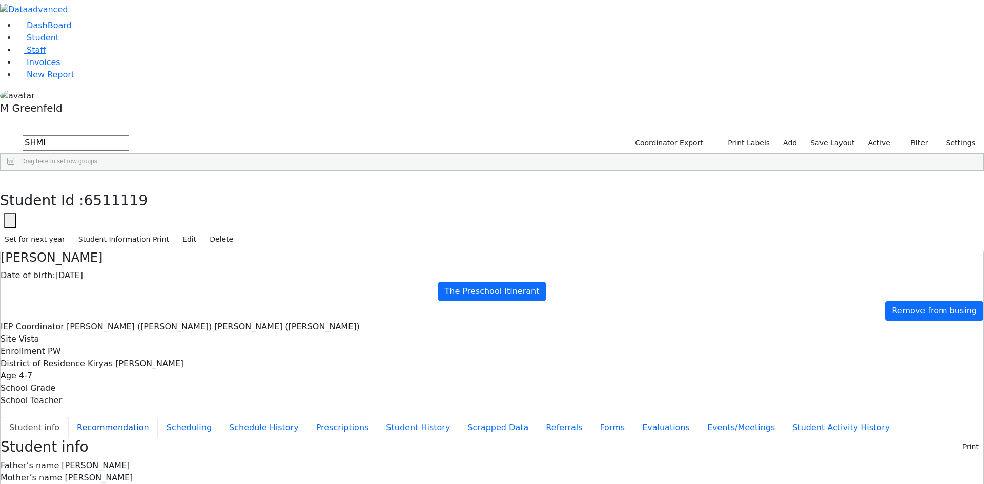
click at [158, 417] on button "Recommendation" at bounding box center [113, 428] width 90 height 22
checkbox input "true"
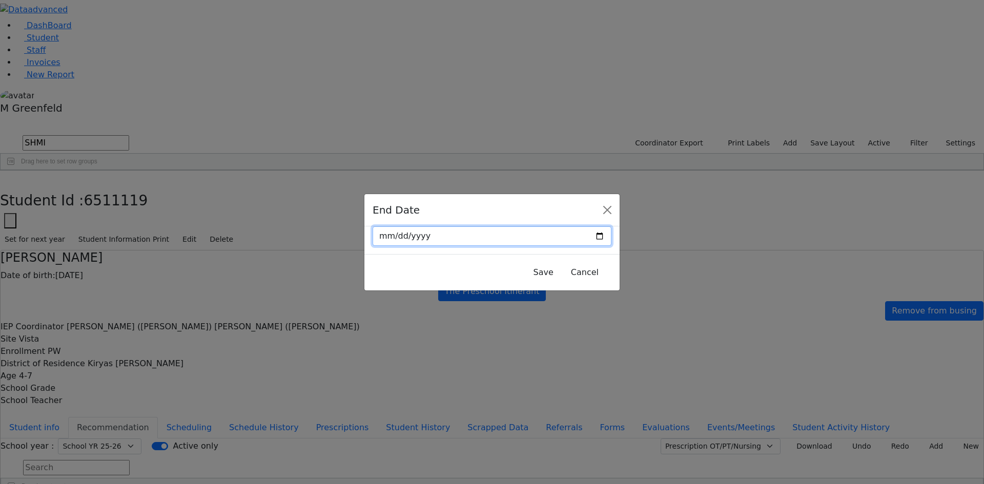
click at [579, 233] on input "date" at bounding box center [491, 235] width 239 height 19
type input "[DATE]"
click at [527, 266] on button "Save" at bounding box center [543, 272] width 33 height 19
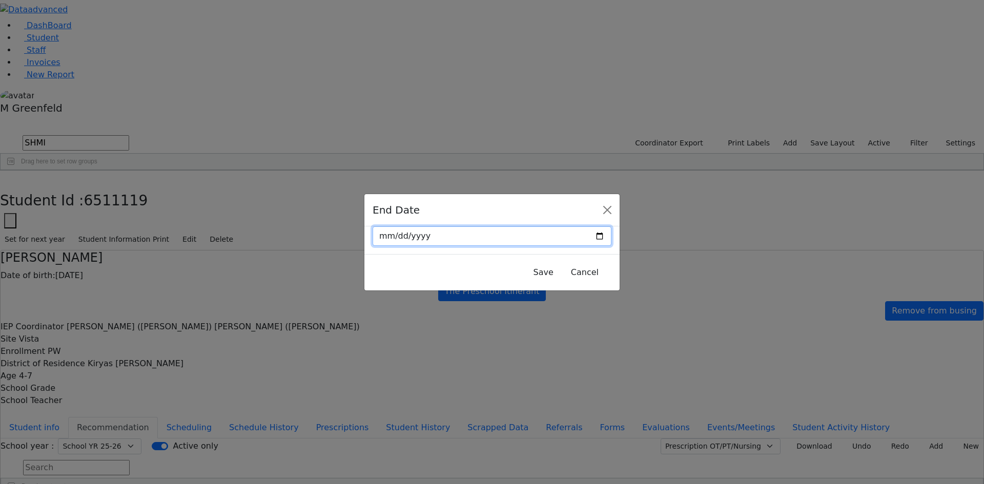
click at [579, 235] on input "[DATE]" at bounding box center [491, 235] width 239 height 19
click at [533, 268] on button "Save" at bounding box center [543, 272] width 33 height 19
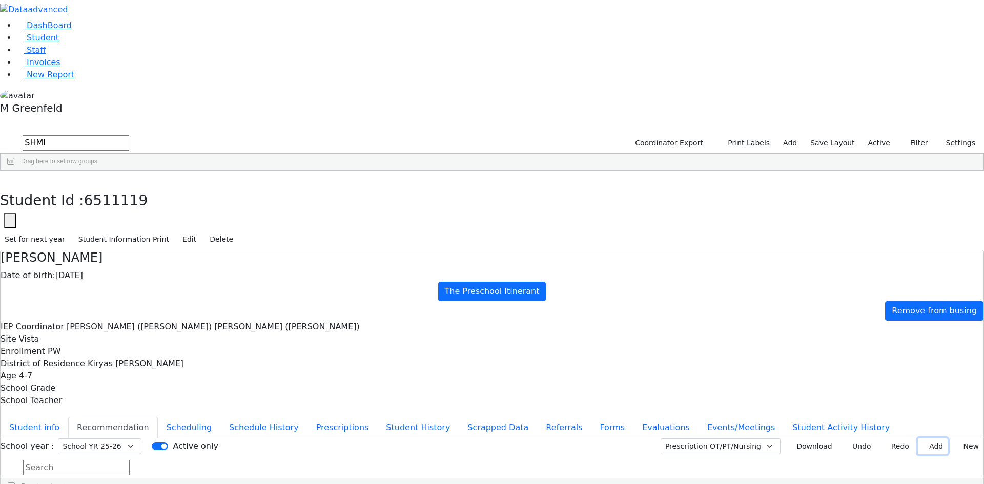
click at [921, 438] on button "Add" at bounding box center [932, 446] width 30 height 16
type input "[DATE]"
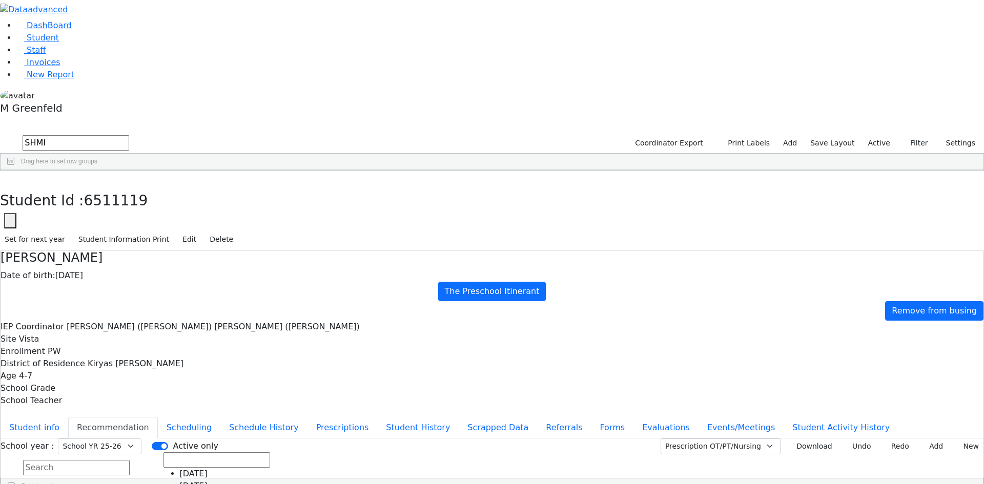
drag, startPoint x: 389, startPoint y: 343, endPoint x: 395, endPoint y: 334, distance: 10.7
type input "S"
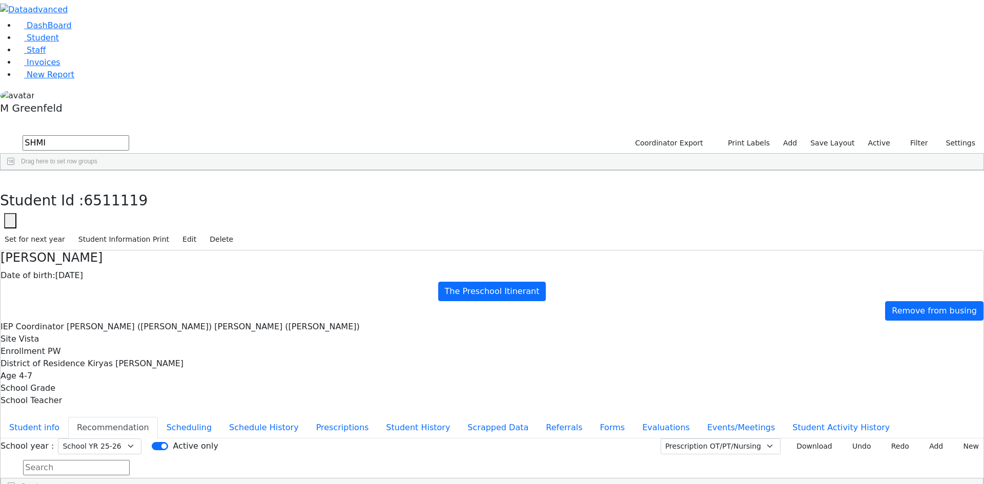
type input "[DATE]"
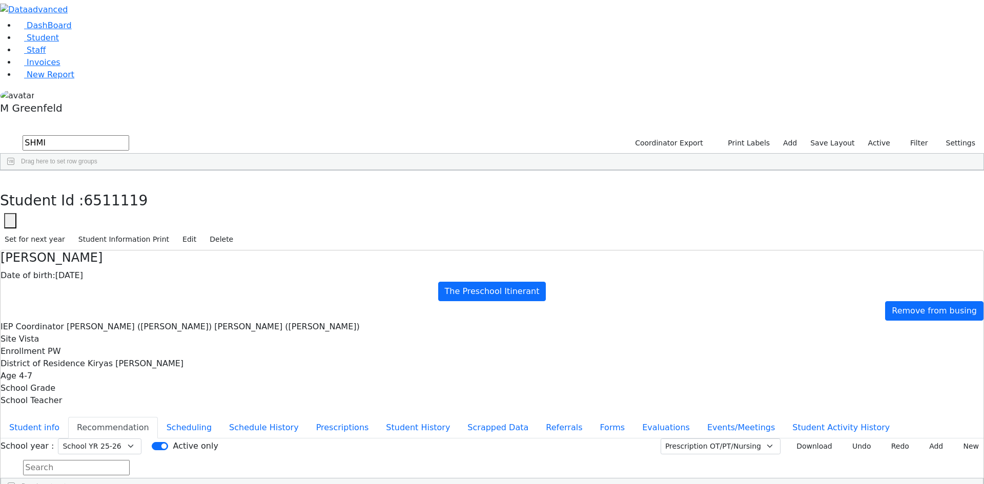
drag, startPoint x: 885, startPoint y: 228, endPoint x: 525, endPoint y: 244, distance: 361.0
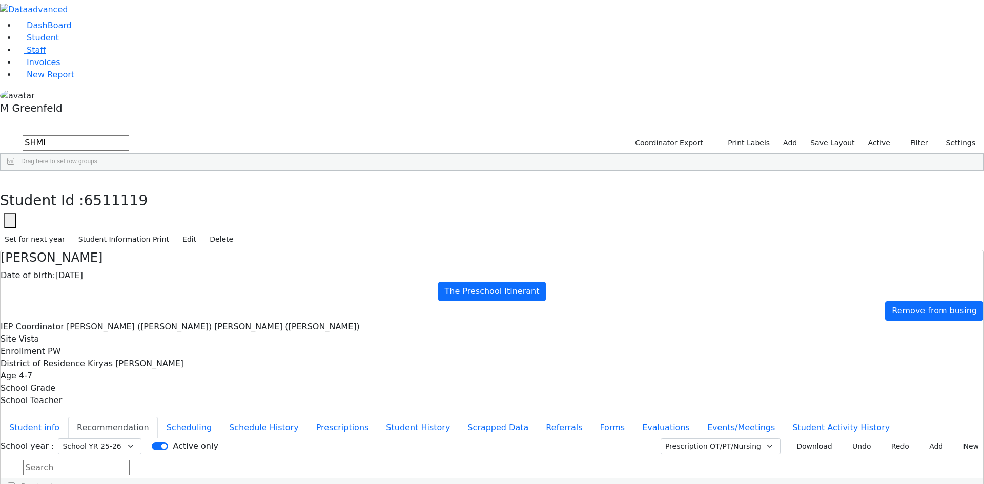
drag, startPoint x: 573, startPoint y: 380, endPoint x: 386, endPoint y: 257, distance: 224.2
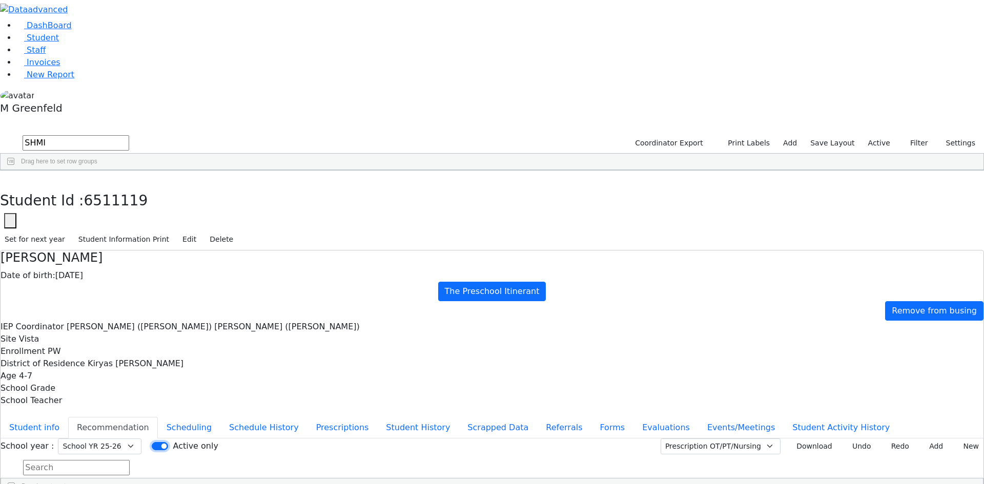
click at [168, 442] on input "Active only" at bounding box center [160, 446] width 16 height 8
click at [218, 440] on label "Active only" at bounding box center [195, 446] width 45 height 12
click at [168, 442] on input "Active only" at bounding box center [160, 446] width 16 height 8
checkbox input "true"
click at [68, 417] on button "Student info" at bounding box center [35, 428] width 68 height 22
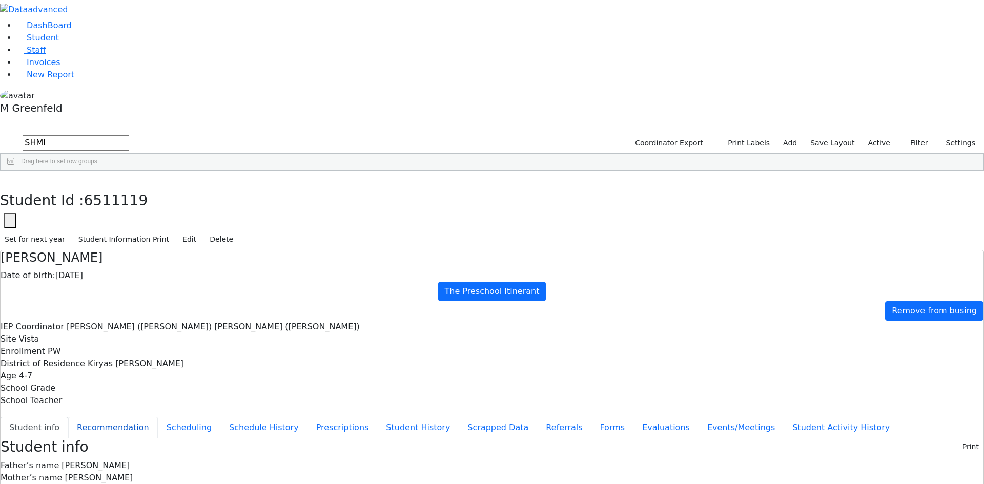
click at [158, 417] on button "Recommendation" at bounding box center [113, 428] width 90 height 22
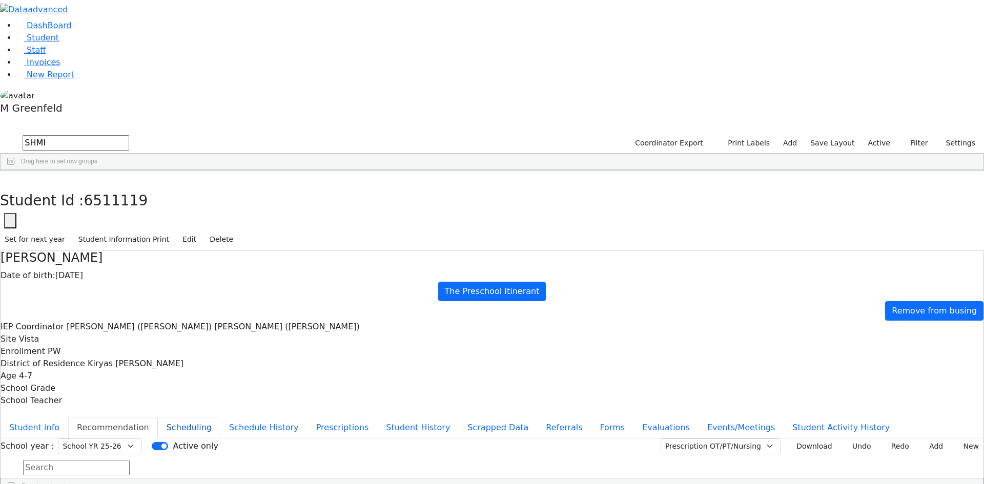
click at [220, 417] on button "Scheduling" at bounding box center [189, 428] width 62 height 22
click at [68, 417] on button "Student info" at bounding box center [35, 428] width 68 height 22
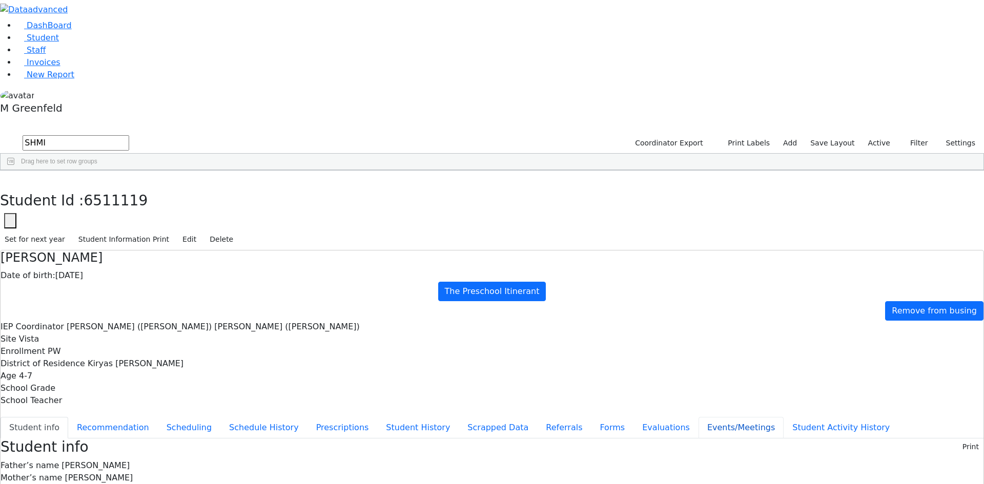
click at [698, 417] on button "Events/Meetings" at bounding box center [740, 428] width 85 height 22
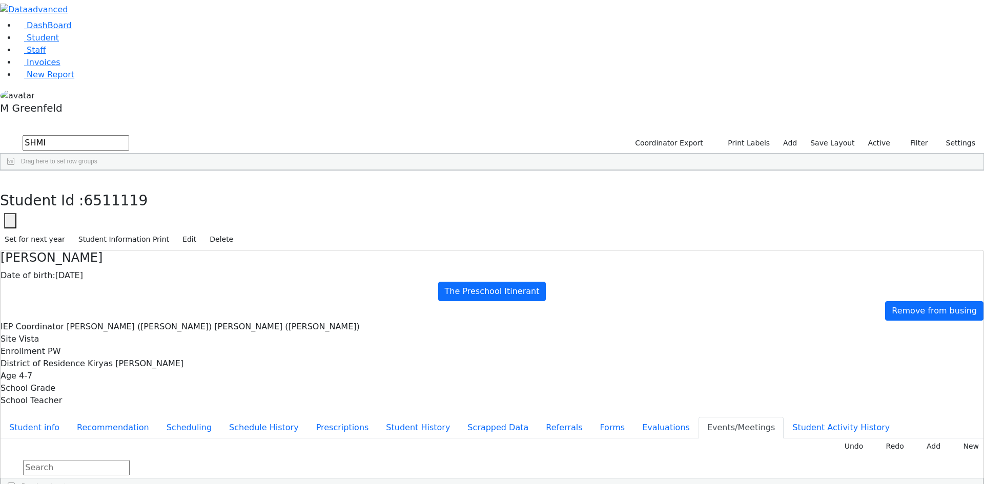
type input "Declines OT & Reduce SL-Consent received 8/27"
click at [68, 417] on button "Student info" at bounding box center [35, 428] width 68 height 22
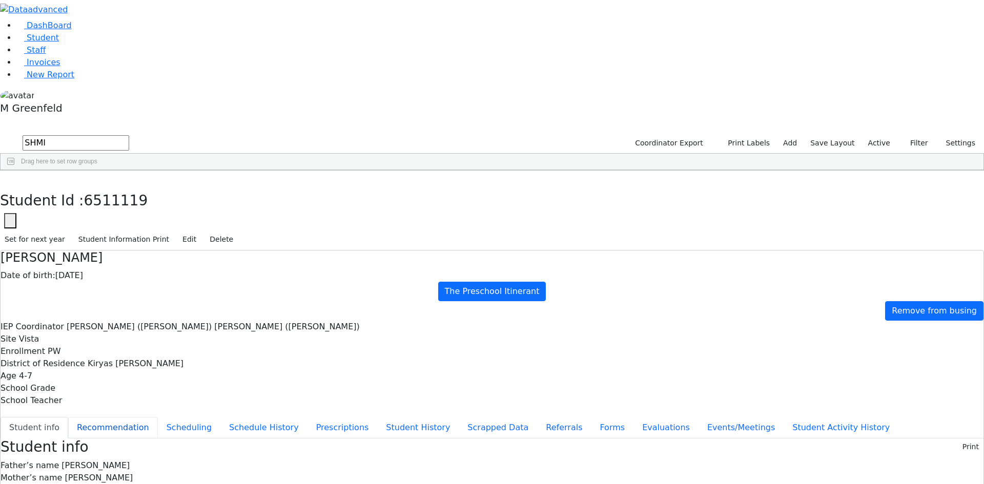
click at [158, 417] on button "Recommendation" at bounding box center [113, 428] width 90 height 22
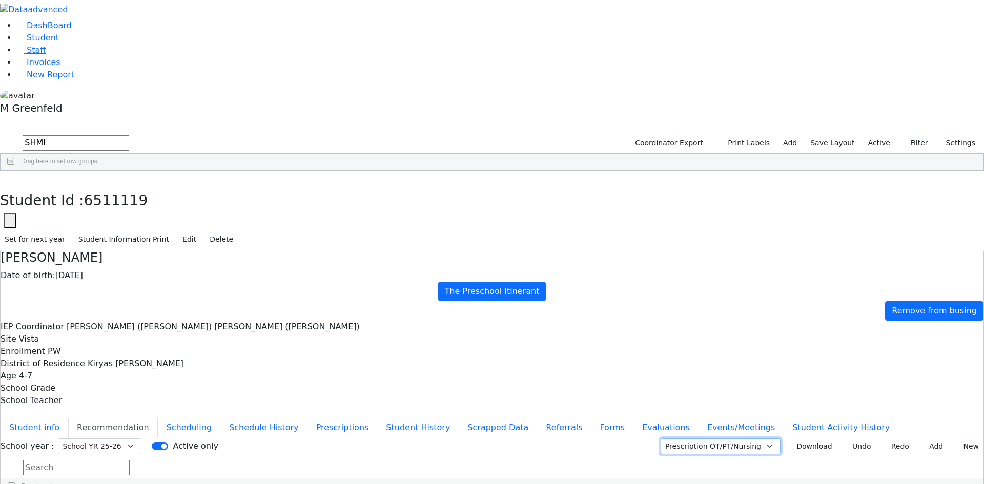
click at [743, 438] on select "Prescription OT/PT/Nursing CPSE OT-PT Presscription Prescription2" at bounding box center [720, 446] width 120 height 16
select select "CPSE OT-PT Presscription"
click at [673, 438] on select "Prescription OT/PT/Nursing CPSE OT-PT Presscription Prescription2" at bounding box center [720, 446] width 120 height 16
click at [816, 438] on button "Download" at bounding box center [810, 446] width 52 height 16
click at [68, 417] on button "Student info" at bounding box center [35, 428] width 68 height 22
